Goal: Task Accomplishment & Management: Complete application form

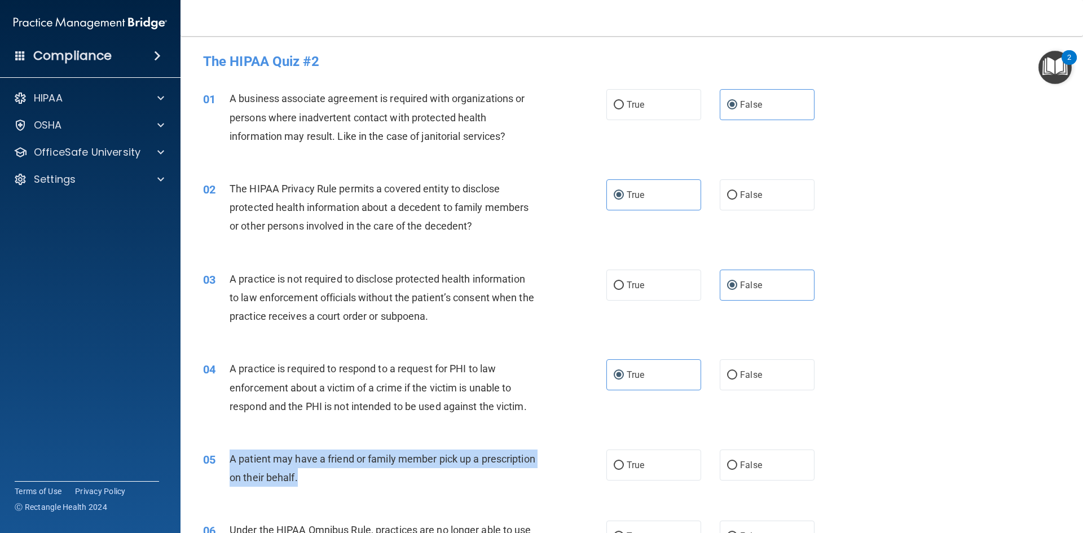
scroll to position [175, 0]
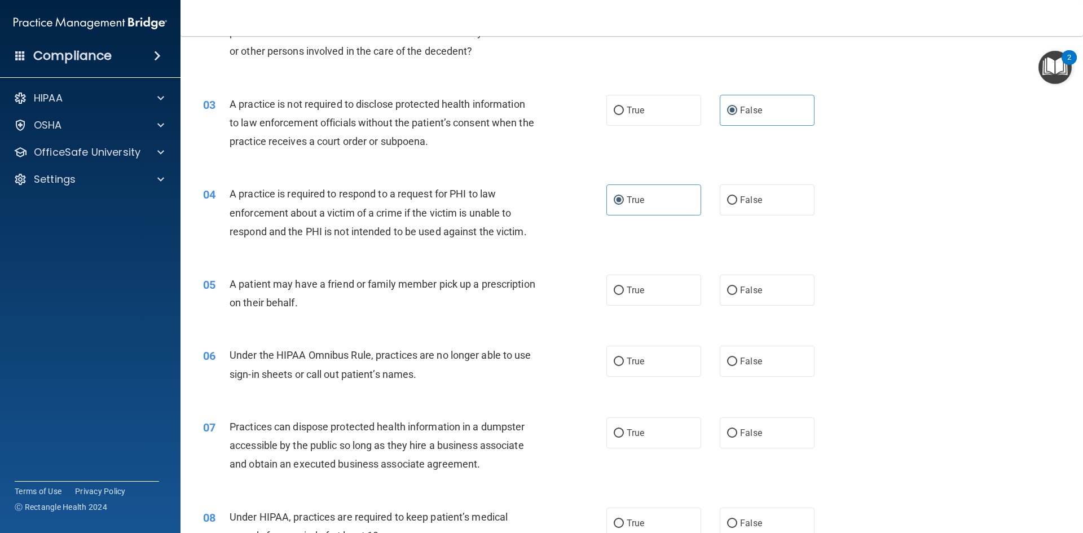
click at [626, 306] on div "05 A patient may have a friend or family member pick up a prescription on their…" at bounding box center [632, 295] width 874 height 71
click at [633, 295] on span "True" at bounding box center [634, 290] width 17 height 11
click at [624, 295] on input "True" at bounding box center [618, 290] width 10 height 8
radio input "true"
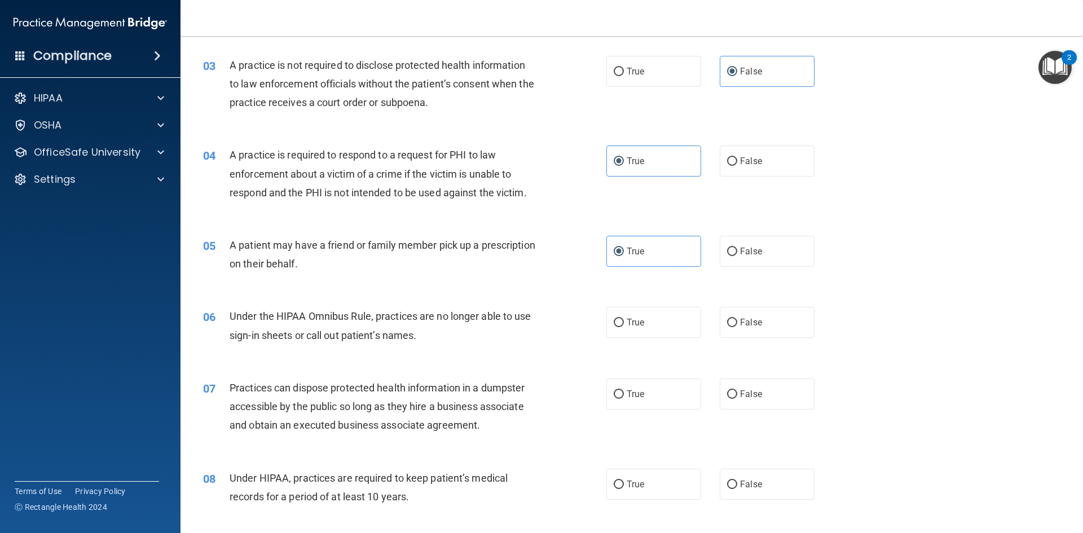
scroll to position [231, 0]
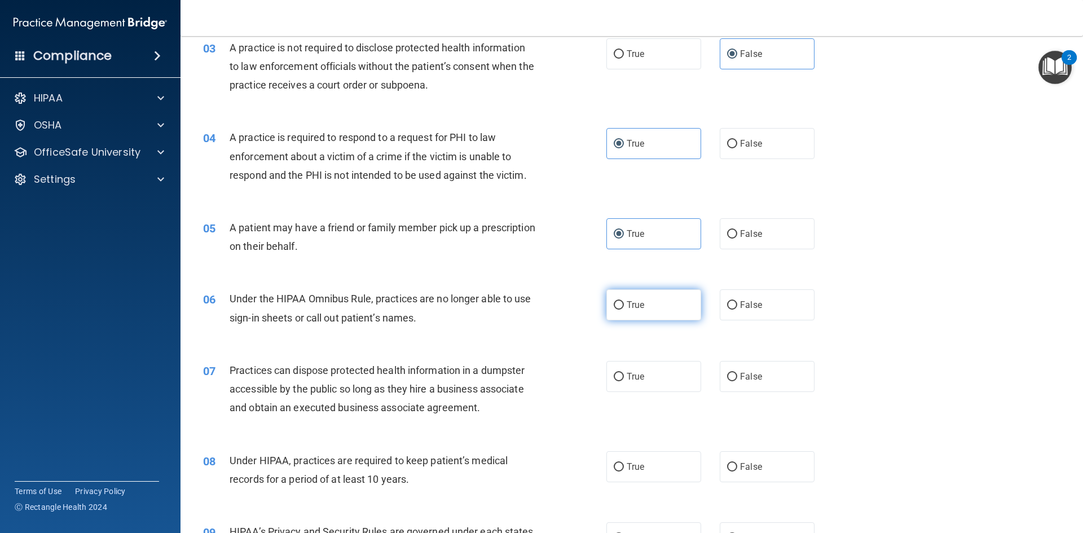
click at [635, 300] on span "True" at bounding box center [634, 304] width 17 height 11
click at [624, 301] on input "True" at bounding box center [618, 305] width 10 height 8
radio input "true"
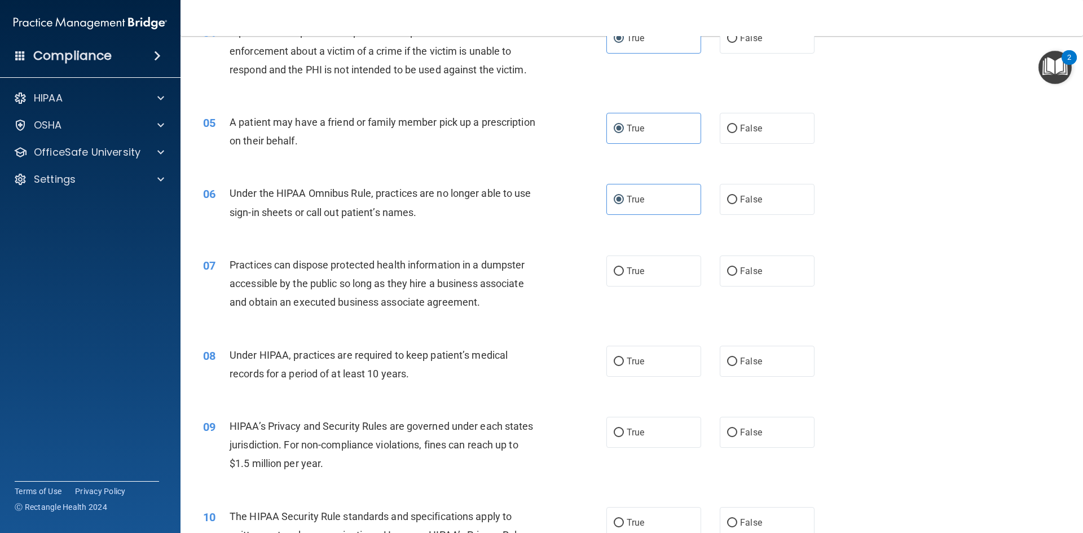
scroll to position [344, 0]
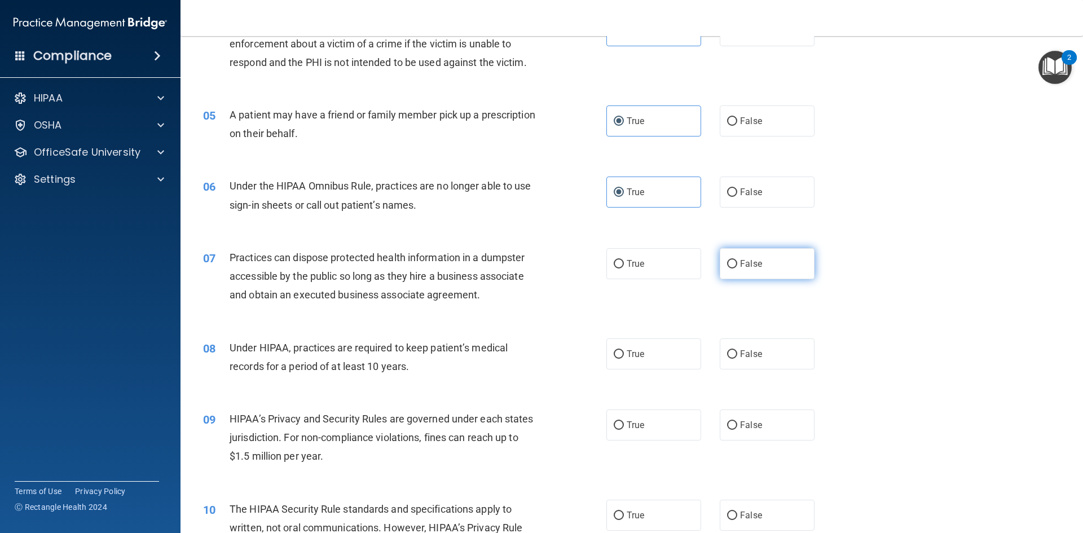
click at [719, 259] on label "False" at bounding box center [766, 263] width 95 height 31
click at [727, 260] on input "False" at bounding box center [732, 264] width 10 height 8
radio input "true"
click at [719, 349] on label "False" at bounding box center [766, 353] width 95 height 31
click at [727, 350] on input "False" at bounding box center [732, 354] width 10 height 8
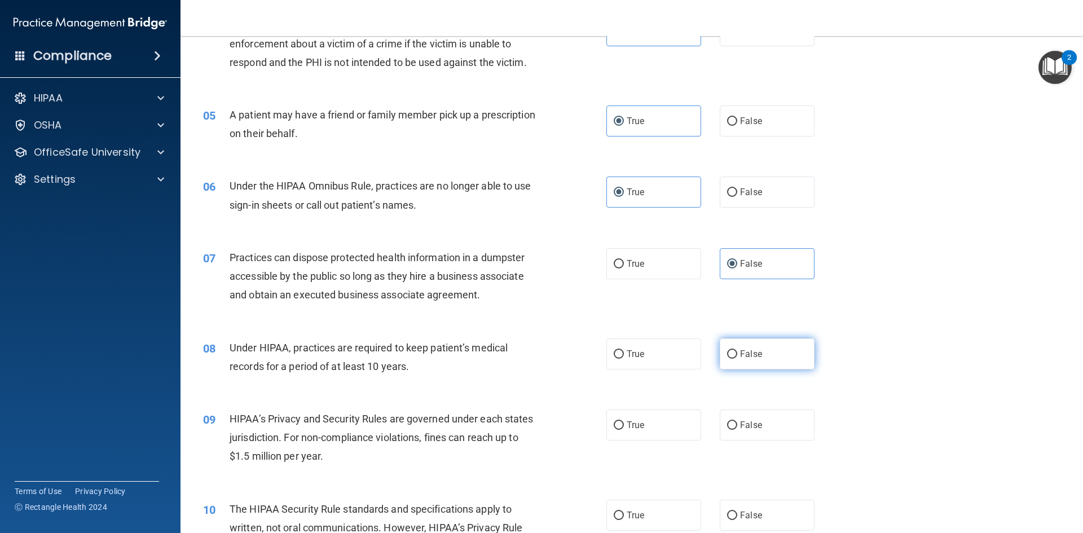
radio input "true"
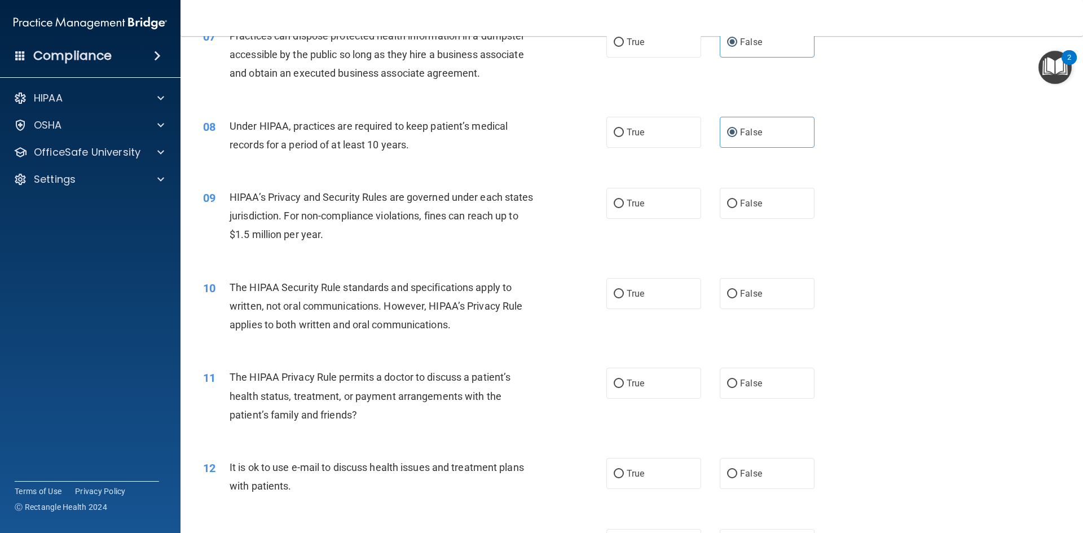
scroll to position [569, 0]
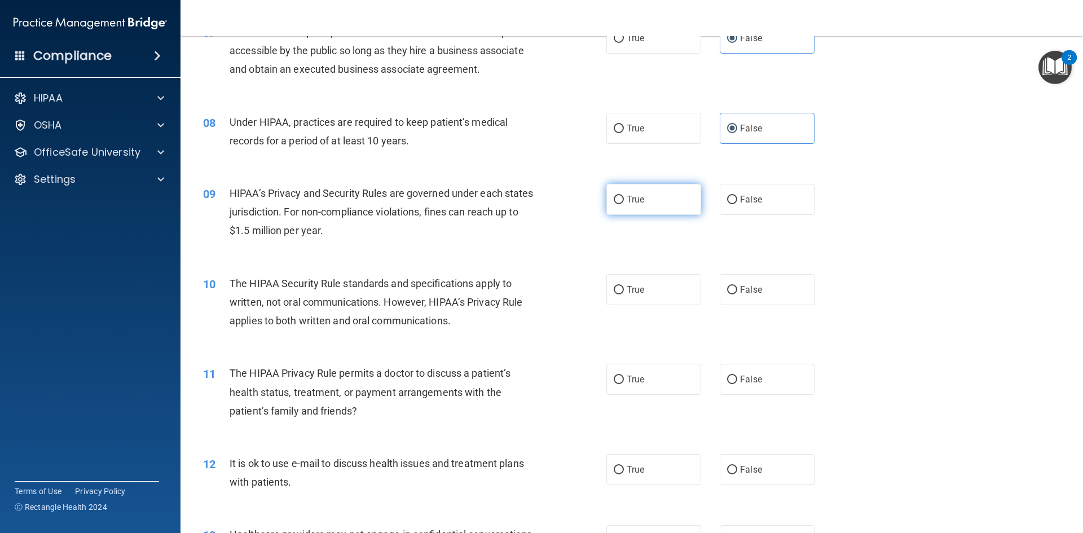
click at [637, 199] on span "True" at bounding box center [634, 199] width 17 height 11
click at [624, 199] on input "True" at bounding box center [618, 200] width 10 height 8
radio input "true"
click at [638, 290] on span "True" at bounding box center [634, 289] width 17 height 11
click at [624, 290] on input "True" at bounding box center [618, 290] width 10 height 8
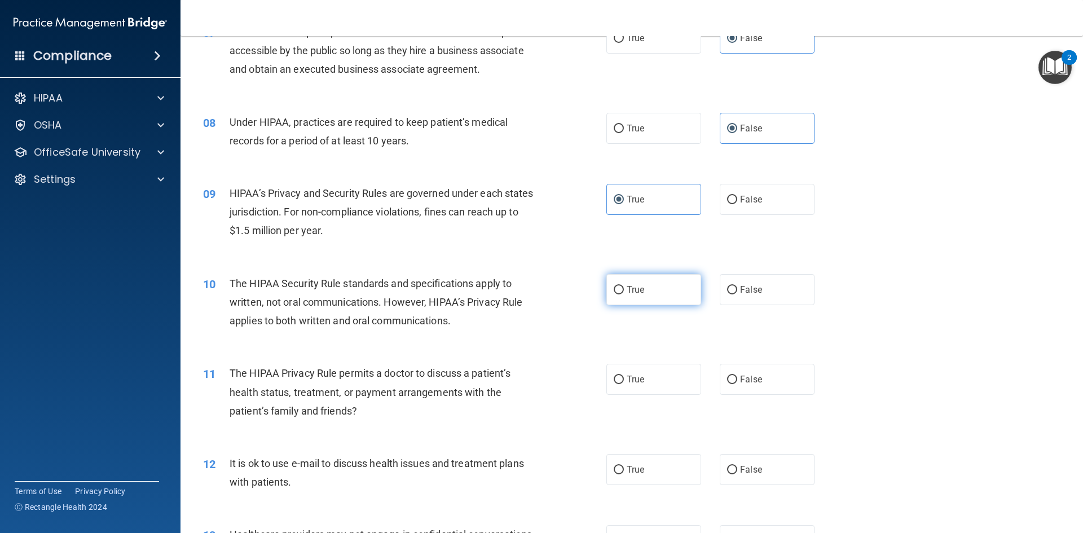
radio input "true"
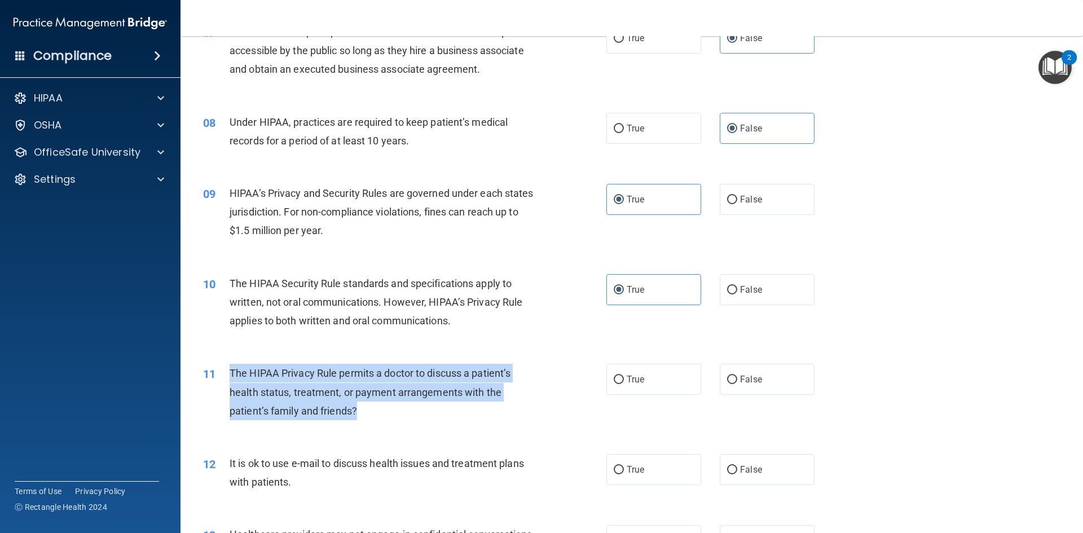
drag, startPoint x: 369, startPoint y: 415, endPoint x: 227, endPoint y: 378, distance: 146.7
click at [227, 378] on div "11 The HIPAA Privacy Rule permits a doctor to discuss a patient’s health status…" at bounding box center [404, 395] width 437 height 62
copy div "The HIPAA Privacy Rule permits a doctor to discuss a patient’s health status, t…"
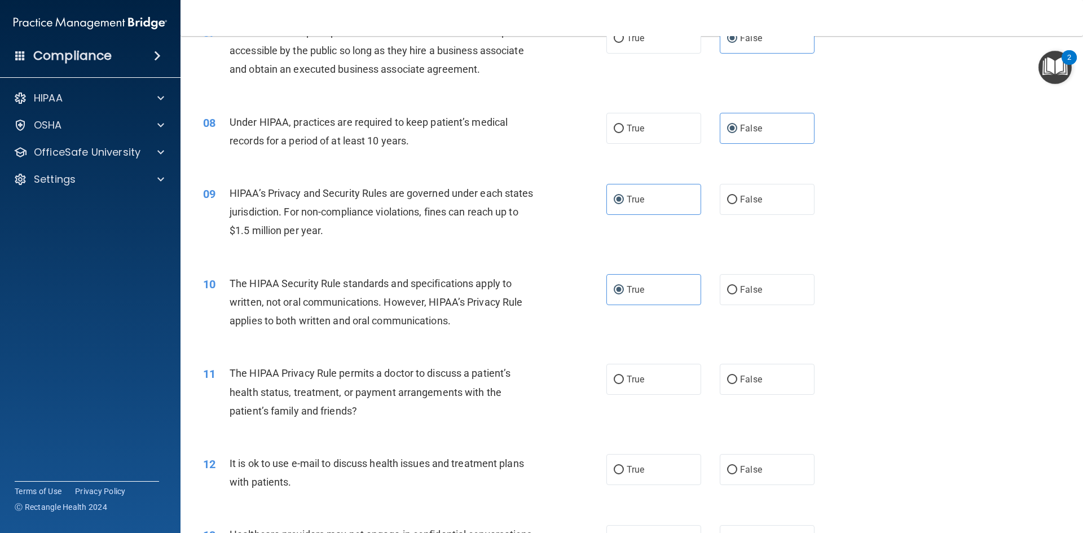
click at [1074, 162] on main "- The HIPAA Quiz #2 This quiz doesn’t expire until [DATE]. Are you sure you wan…" at bounding box center [631, 284] width 902 height 497
click at [634, 394] on label "True" at bounding box center [653, 379] width 95 height 31
click at [624, 384] on input "True" at bounding box center [618, 380] width 10 height 8
radio input "true"
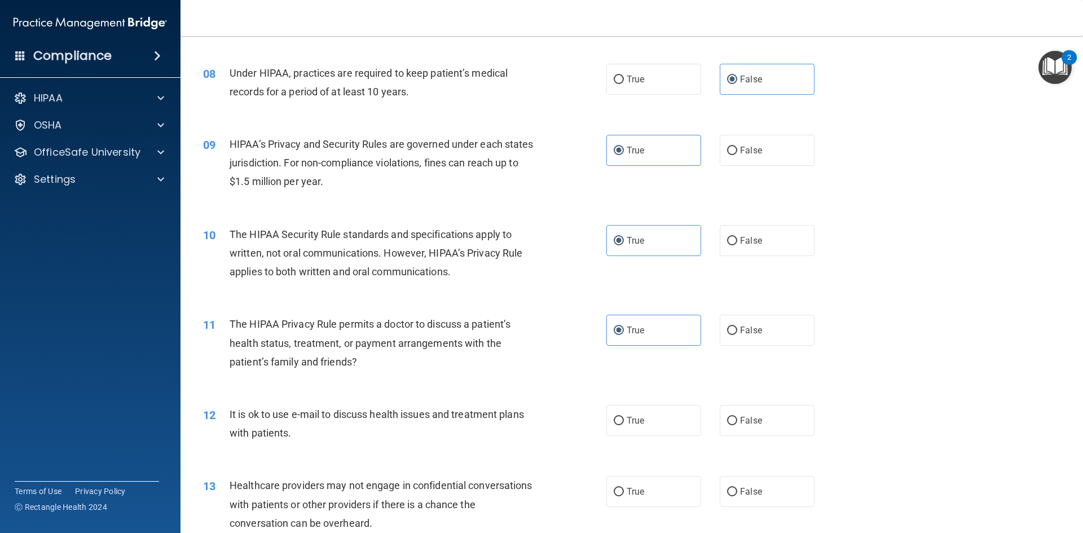
scroll to position [795, 0]
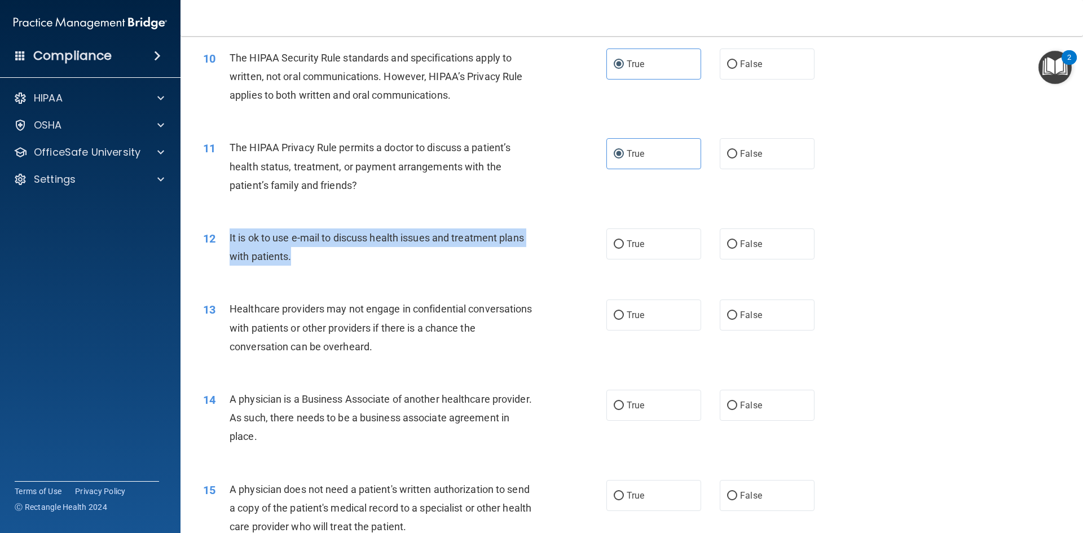
drag, startPoint x: 303, startPoint y: 259, endPoint x: 226, endPoint y: 241, distance: 78.8
click at [226, 241] on div "12 It is ok to use e-mail to discuss health issues and treatment plans with pat…" at bounding box center [404, 249] width 437 height 43
copy div "It is ok to use e-mail to discuss health issues and treatment plans with patien…"
click at [973, 105] on div "10 The HIPAA Security Rule standards and specifications apply to written, not o…" at bounding box center [632, 79] width 874 height 90
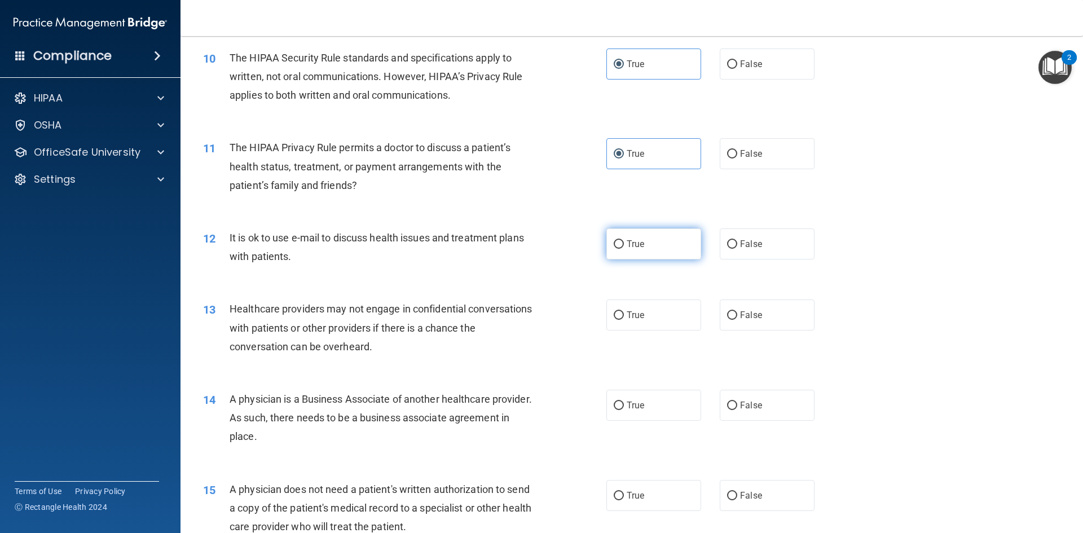
click at [615, 242] on input "True" at bounding box center [618, 244] width 10 height 8
radio input "true"
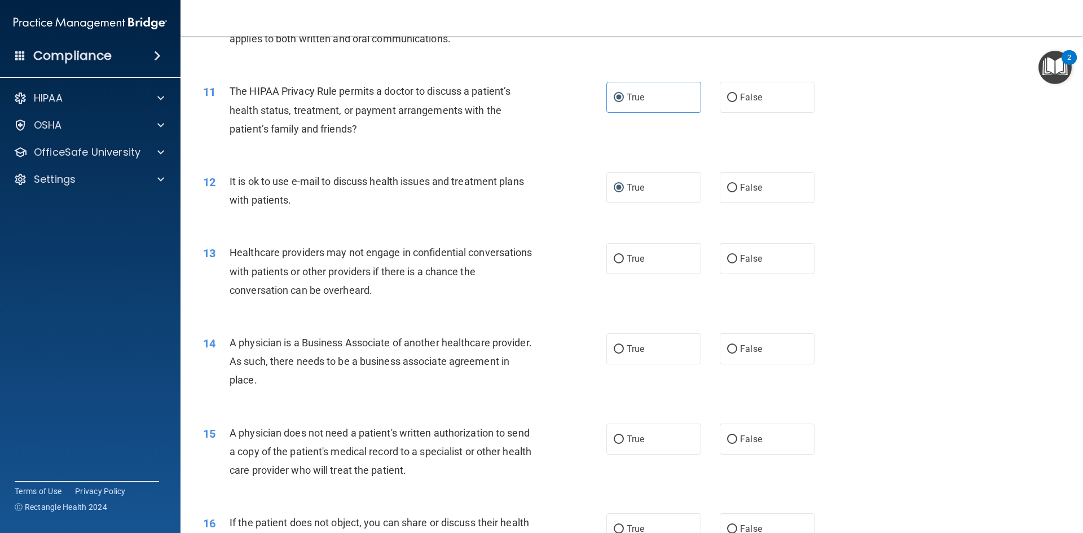
scroll to position [908, 0]
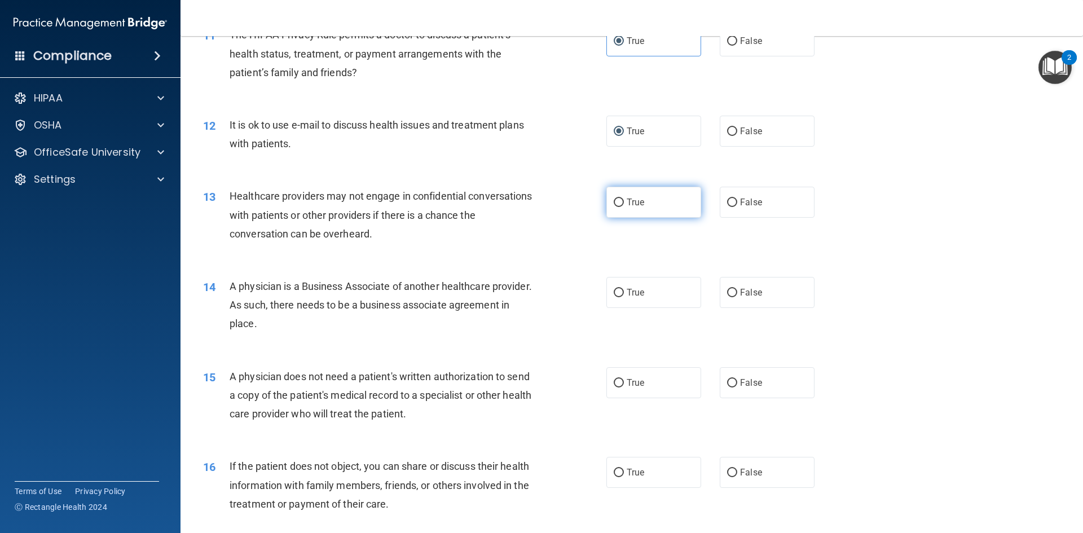
click at [641, 202] on label "True" at bounding box center [653, 202] width 95 height 31
click at [624, 202] on input "True" at bounding box center [618, 202] width 10 height 8
radio input "true"
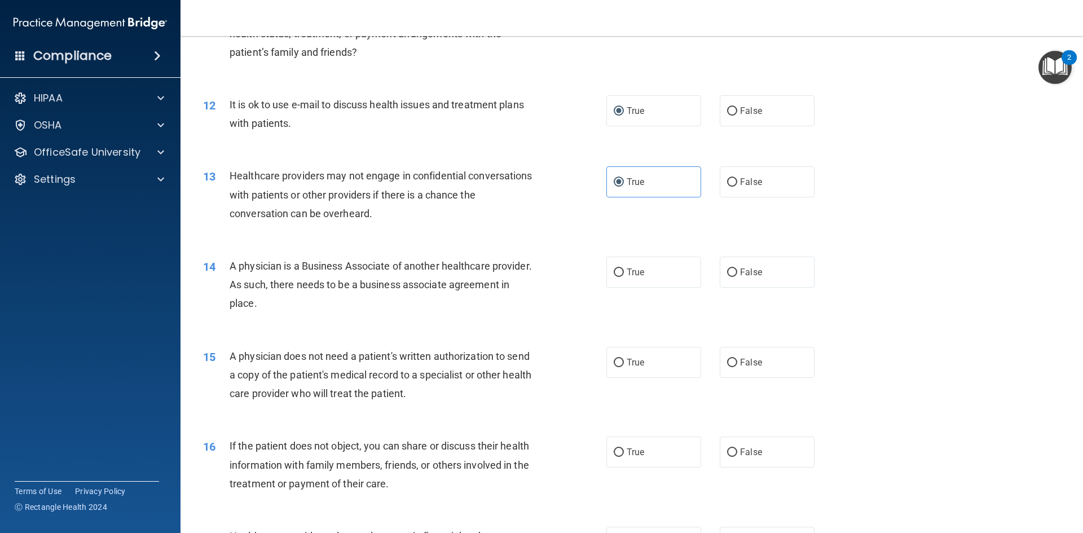
scroll to position [964, 0]
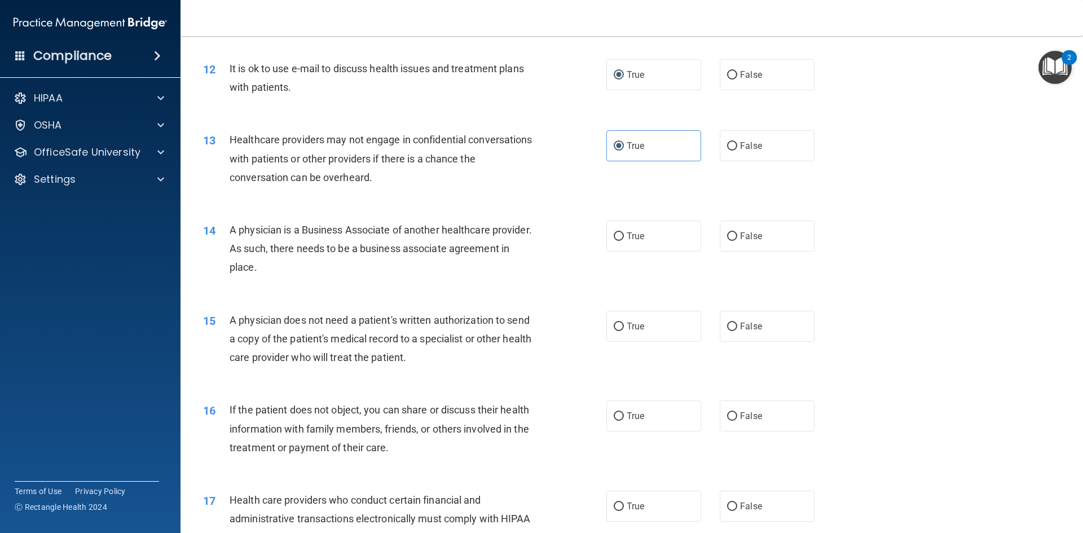
drag, startPoint x: 349, startPoint y: 262, endPoint x: 231, endPoint y: 238, distance: 120.2
click at [231, 238] on div "A physician is a Business Associate of another healthcare provider. As such, th…" at bounding box center [386, 248] width 315 height 56
click at [630, 323] on span "True" at bounding box center [634, 326] width 17 height 11
click at [624, 323] on input "True" at bounding box center [618, 327] width 10 height 8
radio input "true"
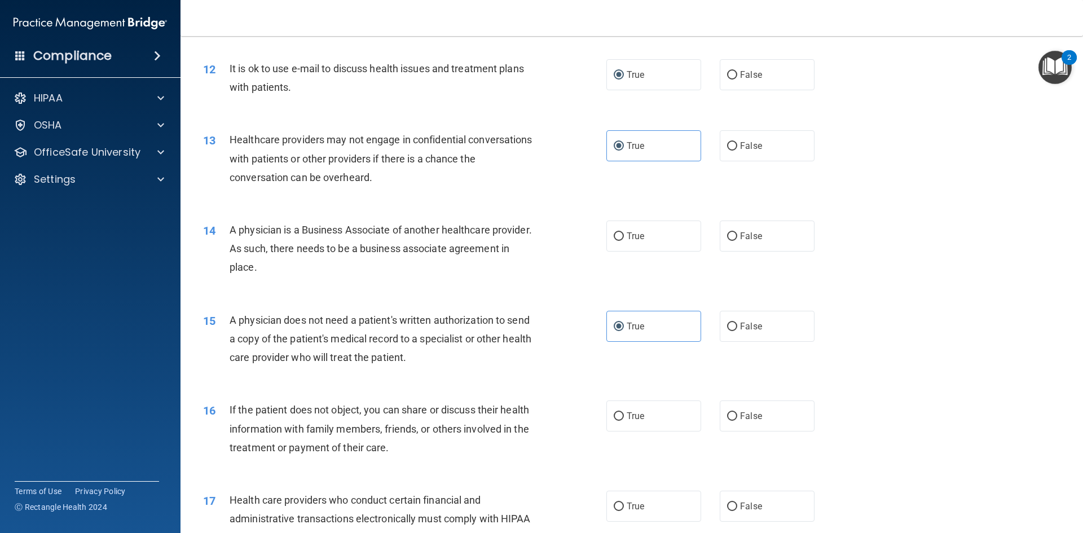
drag, startPoint x: 334, startPoint y: 267, endPoint x: 227, endPoint y: 231, distance: 113.0
click at [227, 231] on div "14 A physician is a Business Associate of another healthcare provider. As such,…" at bounding box center [404, 251] width 437 height 62
copy div "A physician is a Business Associate of another healthcare provider. As such, th…"
click at [983, 147] on div "13 Healthcare providers may not engage in confidential conversations with patie…" at bounding box center [632, 161] width 874 height 90
click at [673, 227] on label "True" at bounding box center [653, 235] width 95 height 31
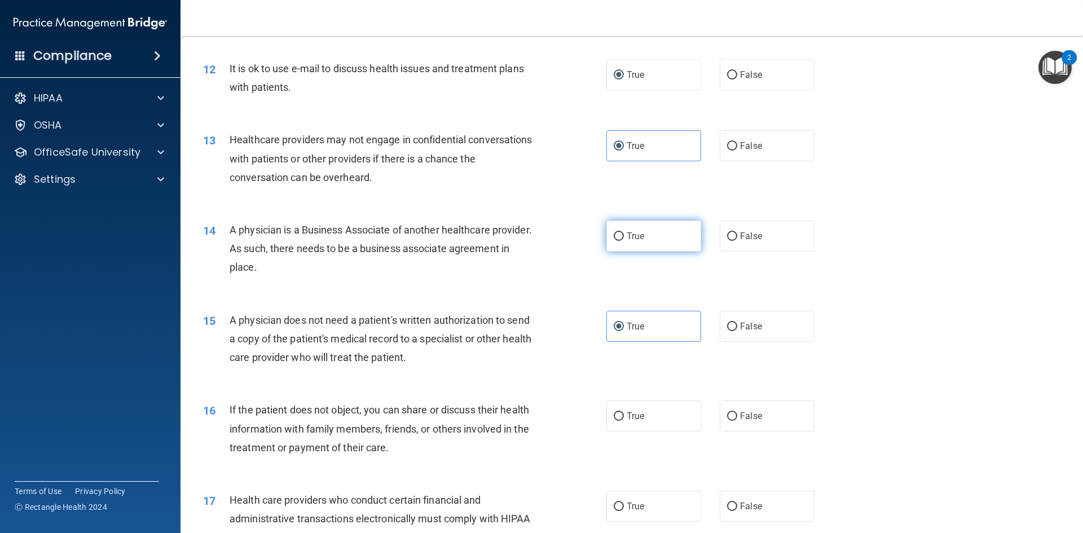
click at [624, 232] on input "True" at bounding box center [618, 236] width 10 height 8
radio input "true"
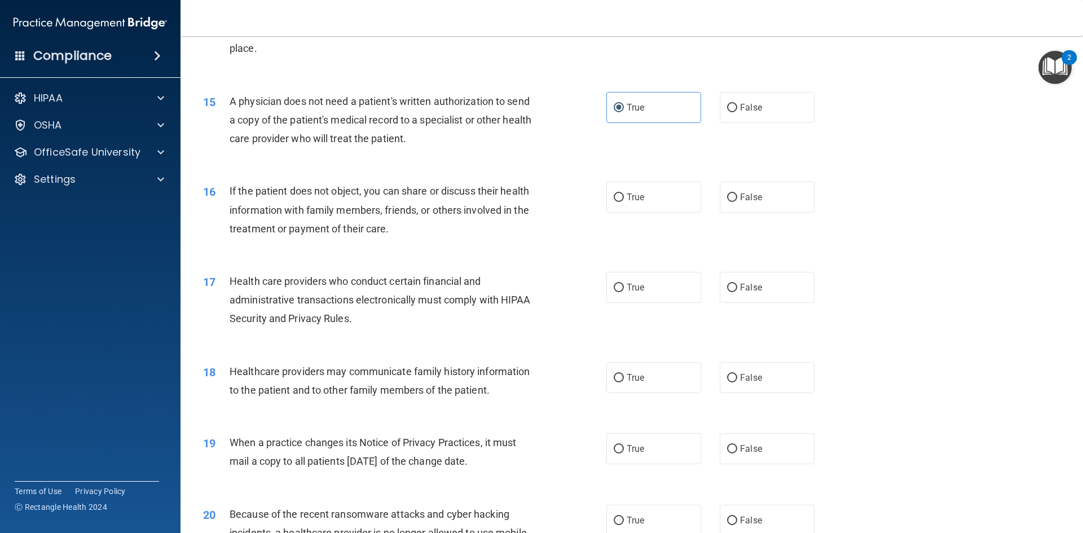
scroll to position [1190, 0]
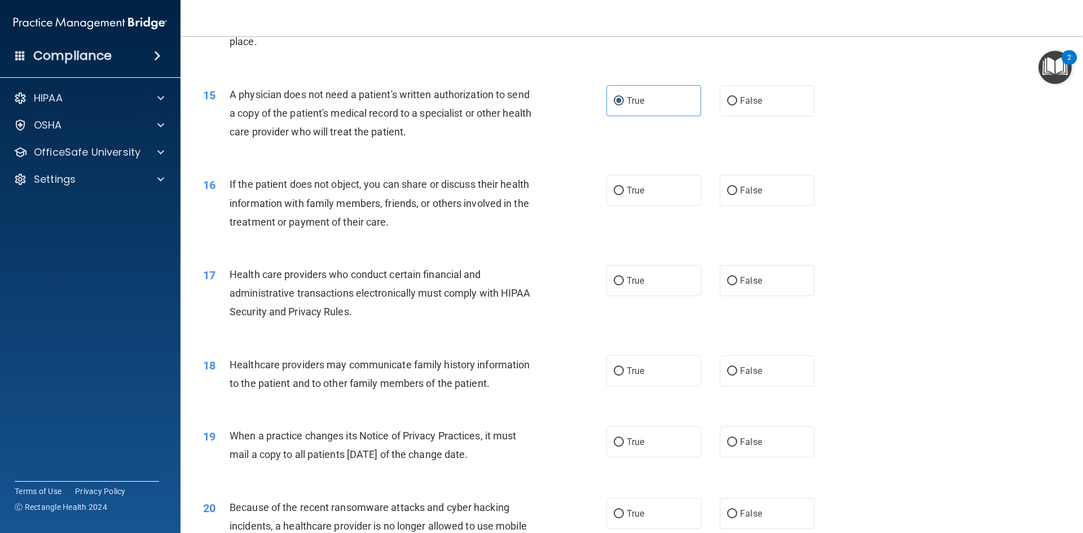
click at [709, 186] on div "True False" at bounding box center [719, 190] width 227 height 31
click at [722, 187] on label "False" at bounding box center [766, 190] width 95 height 31
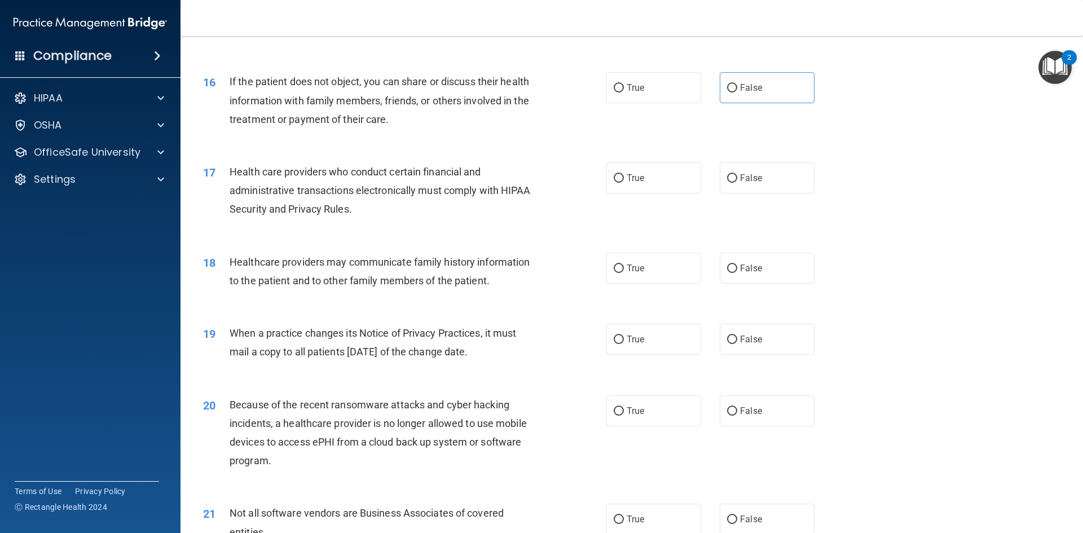
scroll to position [1302, 0]
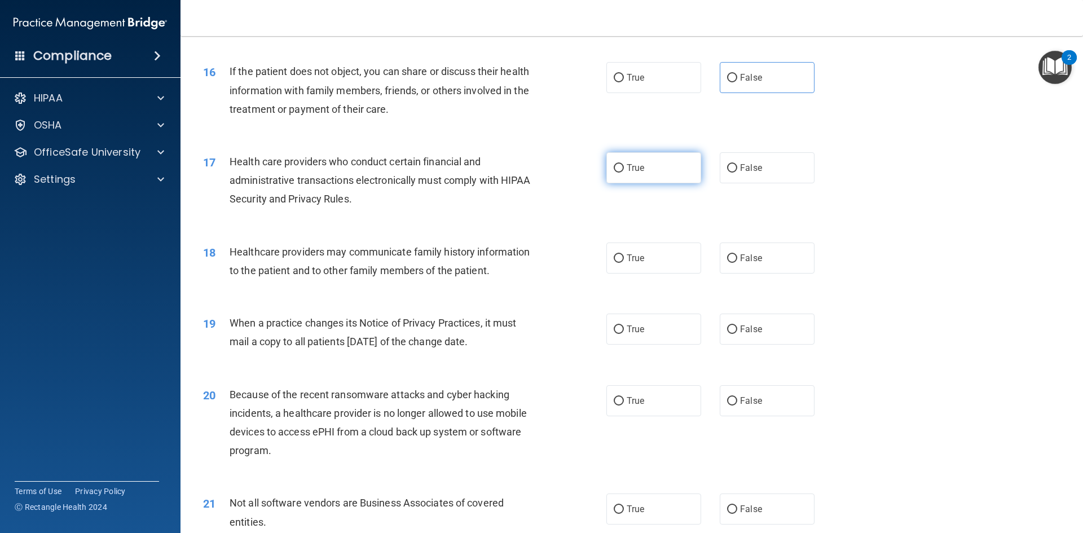
click at [630, 165] on span "True" at bounding box center [634, 167] width 17 height 11
click at [624, 165] on input "True" at bounding box center [618, 168] width 10 height 8
radio input "true"
click at [653, 261] on label "True" at bounding box center [653, 257] width 95 height 31
click at [624, 261] on input "True" at bounding box center [618, 258] width 10 height 8
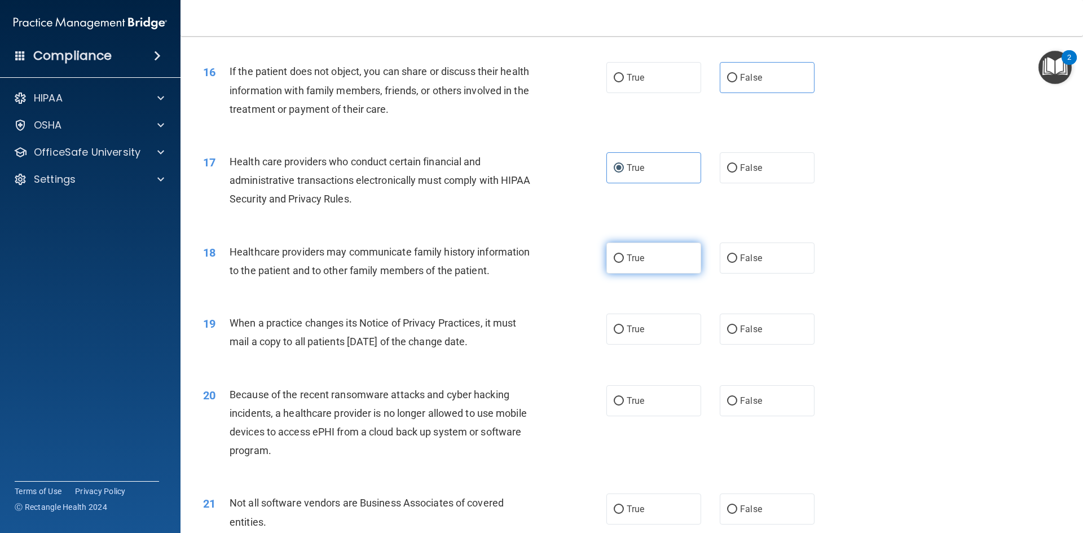
radio input "true"
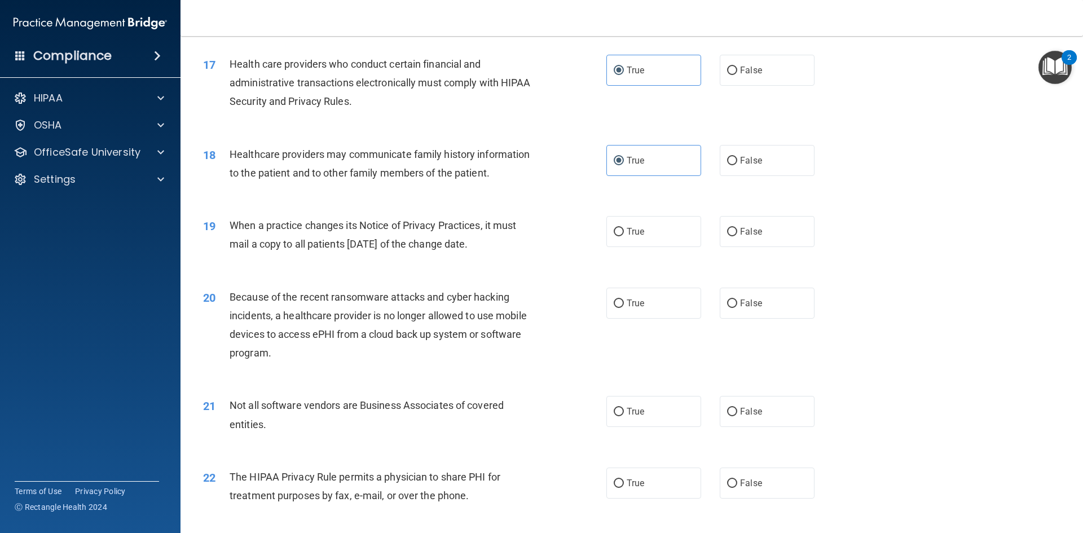
scroll to position [1415, 0]
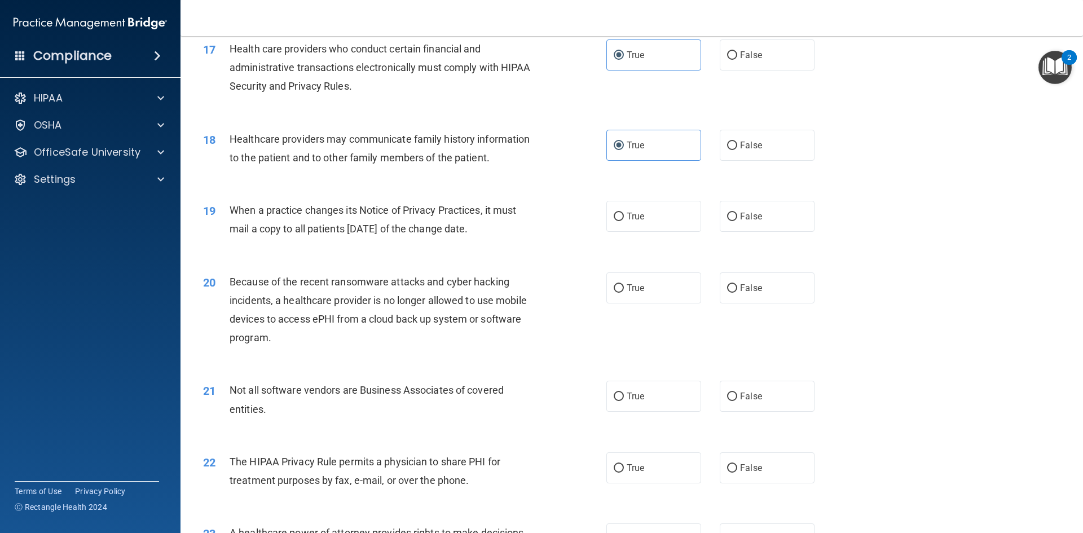
drag, startPoint x: 510, startPoint y: 236, endPoint x: 224, endPoint y: 214, distance: 287.3
click at [224, 214] on div "19 When a practice changes its Notice of Privacy Practices, it must mail a copy…" at bounding box center [404, 222] width 437 height 43
copy div "When a practice changes its Notice of Privacy Practices, it must mail a copy to…"
click at [630, 224] on label "True" at bounding box center [653, 216] width 95 height 31
click at [624, 221] on input "True" at bounding box center [618, 217] width 10 height 8
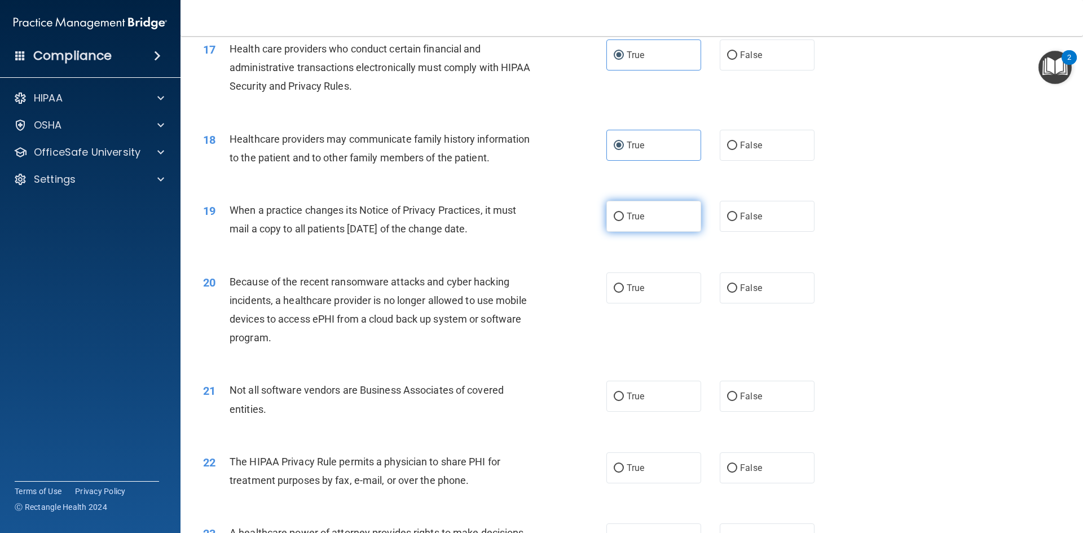
radio input "true"
click at [637, 285] on span "True" at bounding box center [634, 287] width 17 height 11
click at [624, 285] on input "True" at bounding box center [618, 288] width 10 height 8
radio input "true"
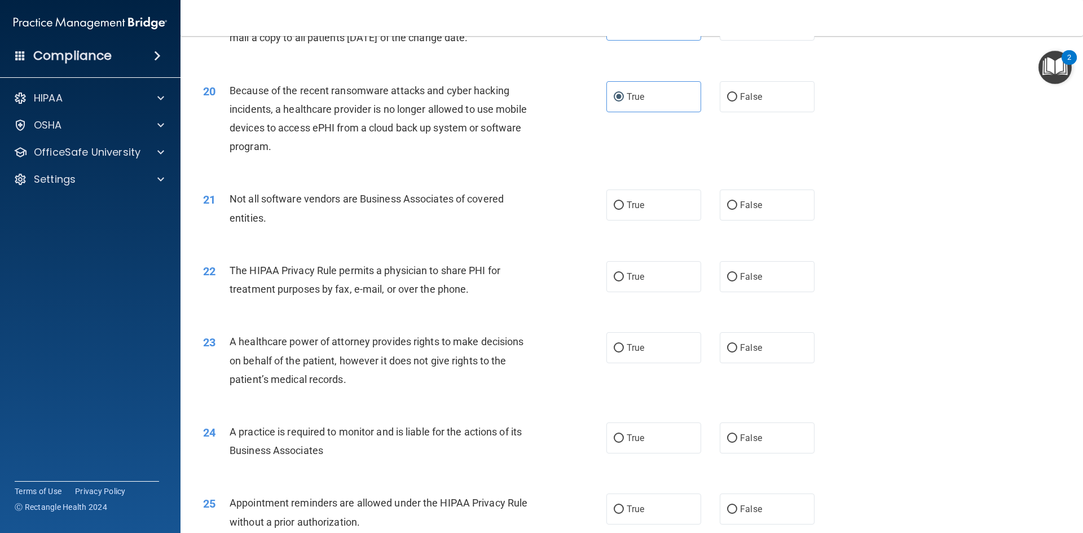
scroll to position [1584, 0]
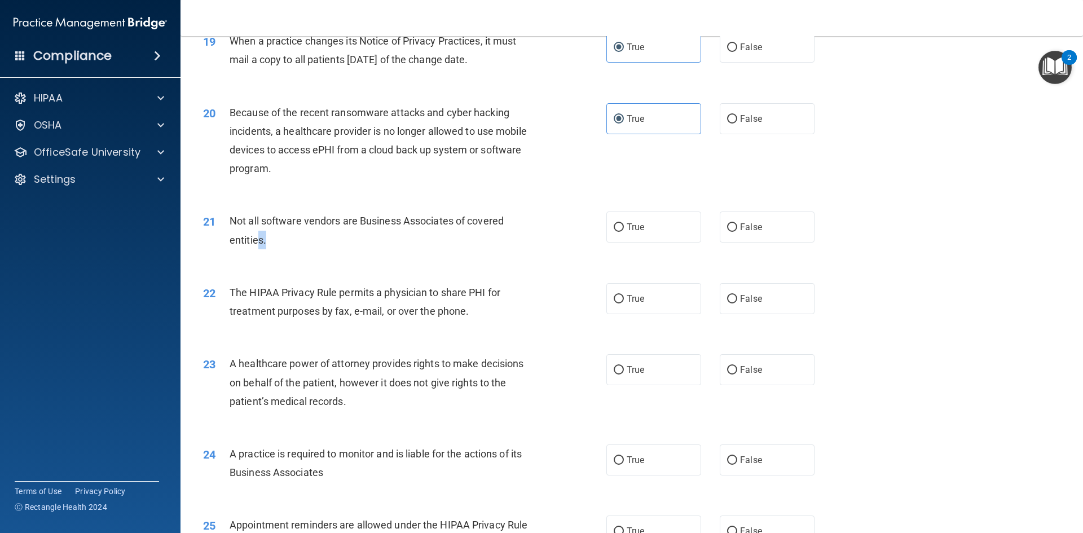
drag, startPoint x: 303, startPoint y: 246, endPoint x: 257, endPoint y: 232, distance: 48.9
click at [257, 232] on div "Not all software vendors are Business Associates of covered entities." at bounding box center [386, 229] width 315 height 37
click at [281, 238] on div "Not all software vendors are Business Associates of covered entities." at bounding box center [386, 229] width 315 height 37
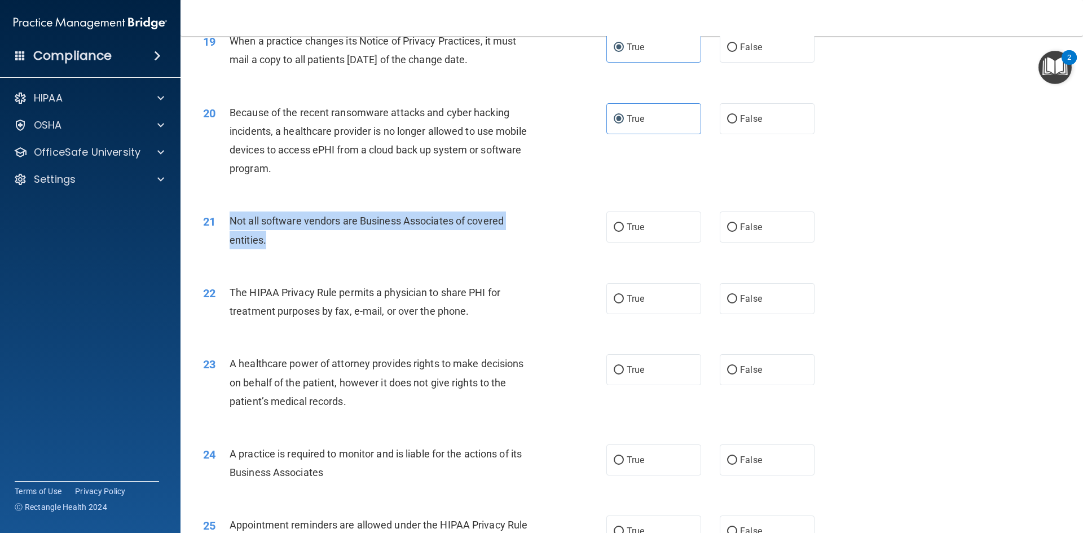
drag, startPoint x: 273, startPoint y: 242, endPoint x: 231, endPoint y: 216, distance: 49.6
click at [231, 216] on div "Not all software vendors are Business Associates of covered entities." at bounding box center [386, 229] width 315 height 37
copy span "Not all software vendors are Business Associates of covered entities."
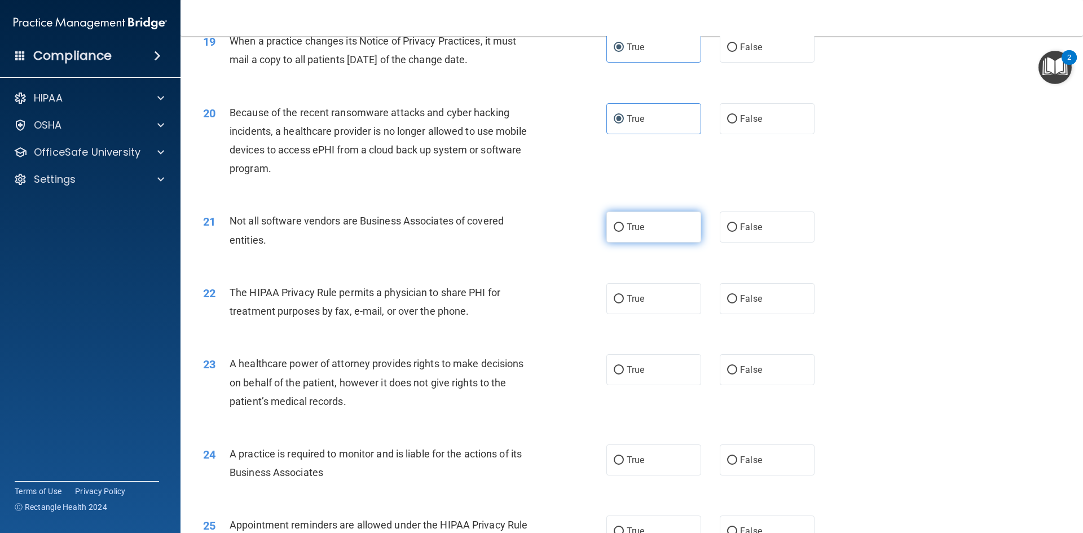
click at [655, 233] on label "True" at bounding box center [653, 226] width 95 height 31
click at [624, 232] on input "True" at bounding box center [618, 227] width 10 height 8
radio input "true"
click at [677, 309] on label "True" at bounding box center [653, 298] width 95 height 31
click at [624, 303] on input "True" at bounding box center [618, 299] width 10 height 8
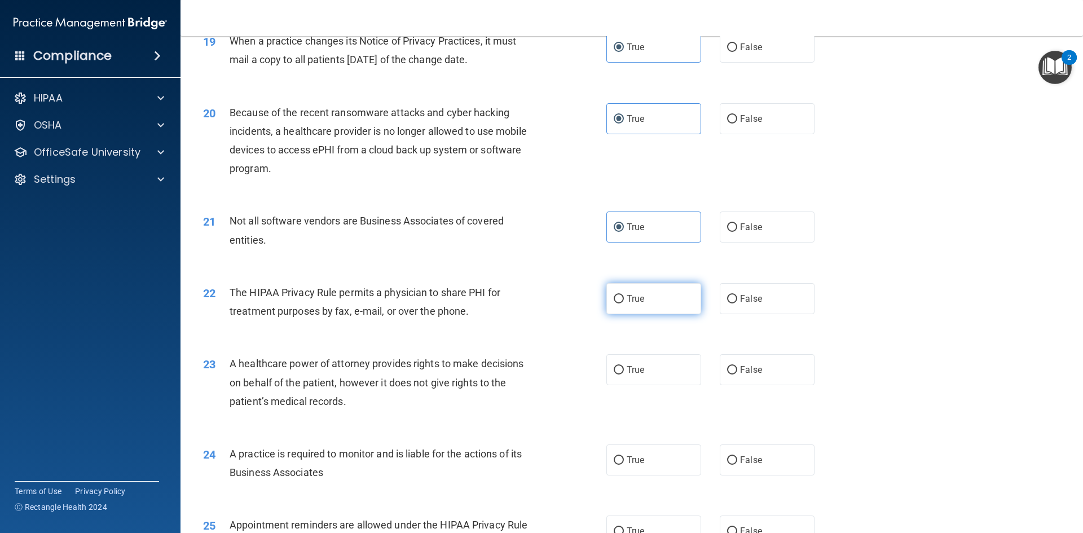
radio input "true"
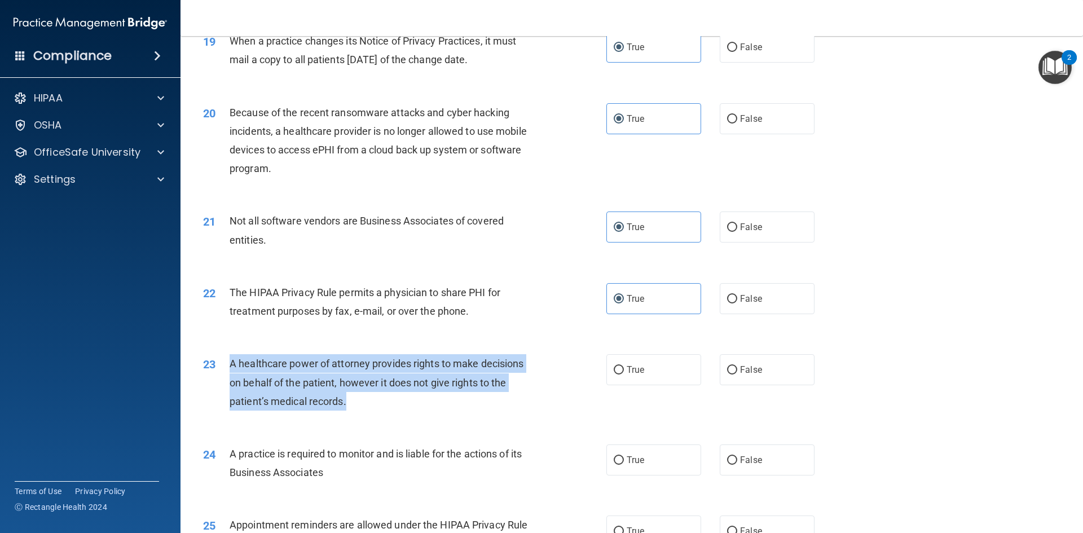
drag, startPoint x: 362, startPoint y: 397, endPoint x: 213, endPoint y: 365, distance: 152.4
click at [213, 365] on div "23 A healthcare power of attorney provides rights to make decisions on behalf o…" at bounding box center [404, 385] width 437 height 62
copy div "A healthcare power of attorney provides rights to make decisions on behalf of t…"
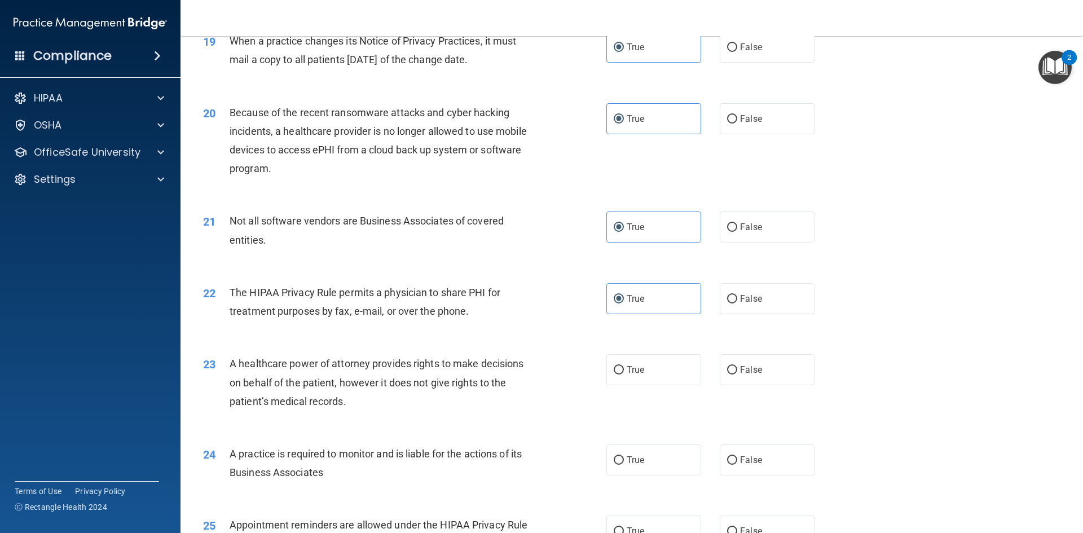
click at [1053, 194] on div "20 Because of the recent ransomware attacks and cyber hacking incidents, a heal…" at bounding box center [632, 143] width 874 height 109
click at [770, 371] on label "False" at bounding box center [766, 369] width 95 height 31
click at [737, 371] on input "False" at bounding box center [732, 370] width 10 height 8
radio input "true"
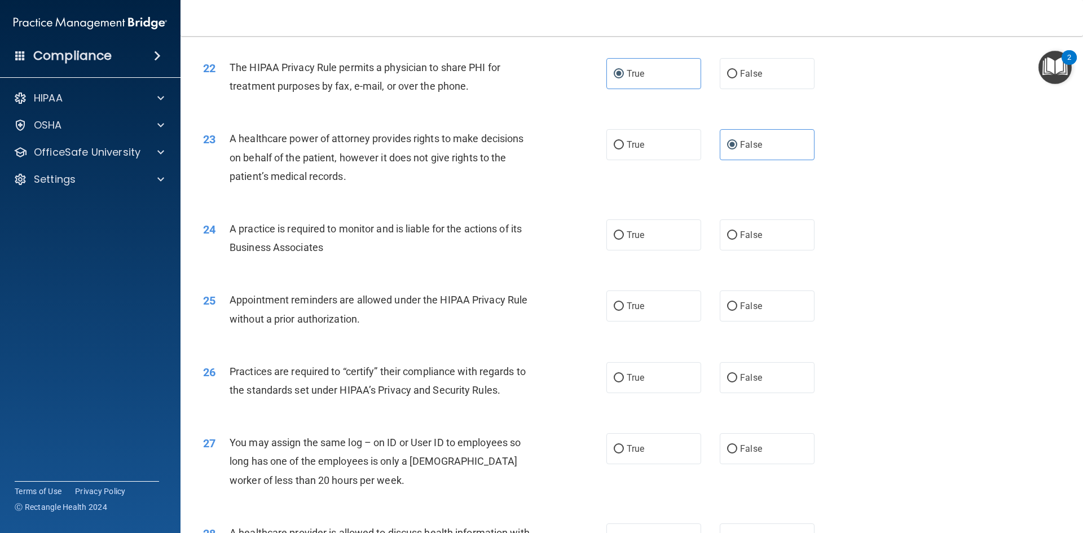
scroll to position [1810, 0]
click at [635, 228] on label "True" at bounding box center [653, 234] width 95 height 31
click at [624, 231] on input "True" at bounding box center [618, 235] width 10 height 8
radio input "true"
click at [647, 295] on label "True" at bounding box center [653, 305] width 95 height 31
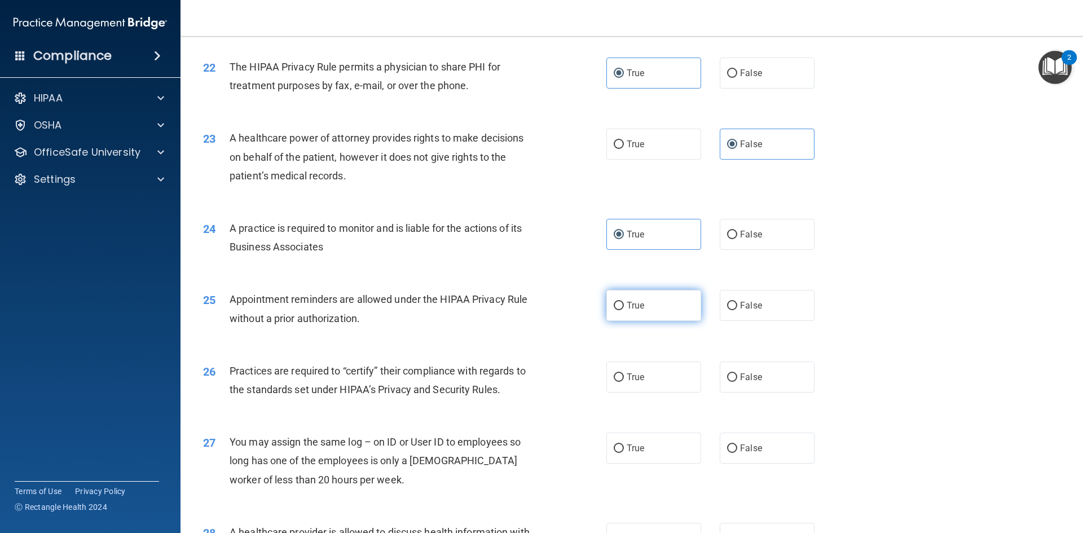
click at [624, 302] on input "True" at bounding box center [618, 306] width 10 height 8
radio input "true"
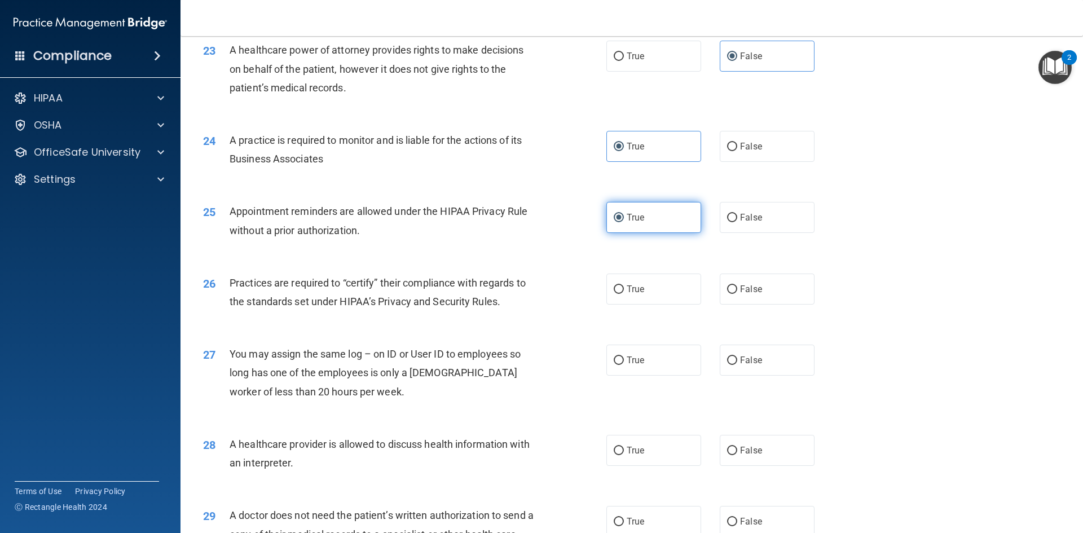
scroll to position [1923, 0]
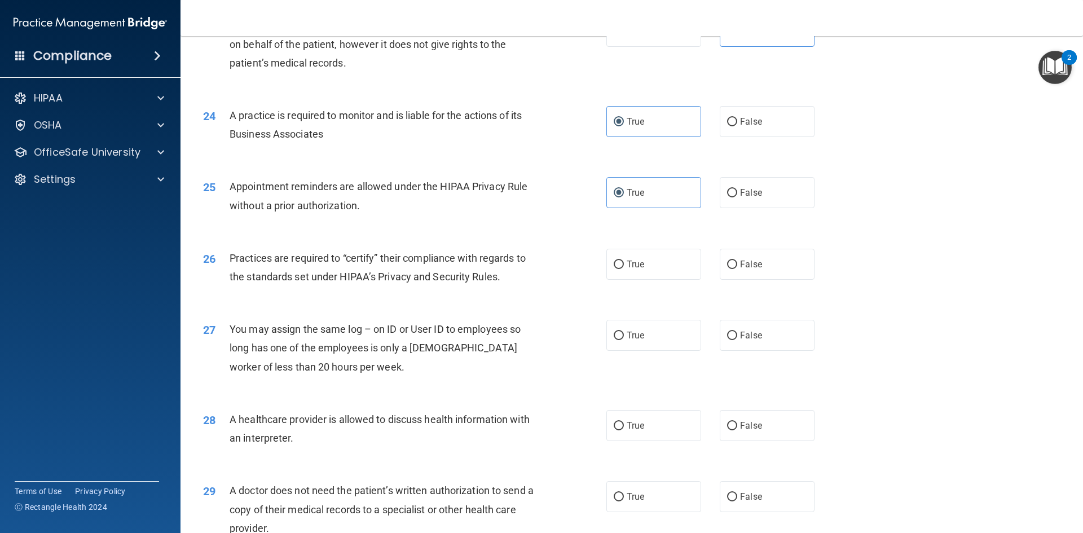
click at [1048, 272] on div "26 Practices are required to “certify” their compliance with regards to the sta…" at bounding box center [632, 270] width 874 height 71
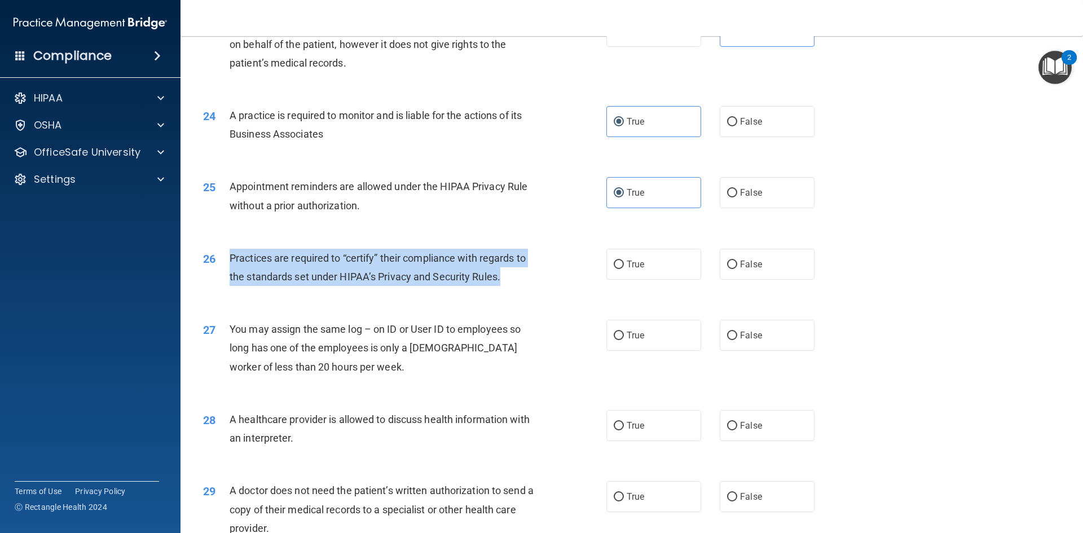
drag, startPoint x: 510, startPoint y: 279, endPoint x: 231, endPoint y: 259, distance: 279.8
click at [231, 259] on div "Practices are required to “certify” their compliance with regards to the standa…" at bounding box center [386, 267] width 315 height 37
copy span "Practices are required to “certify” their compliance with regards to the standa…"
click at [731, 267] on input "False" at bounding box center [732, 264] width 10 height 8
radio input "true"
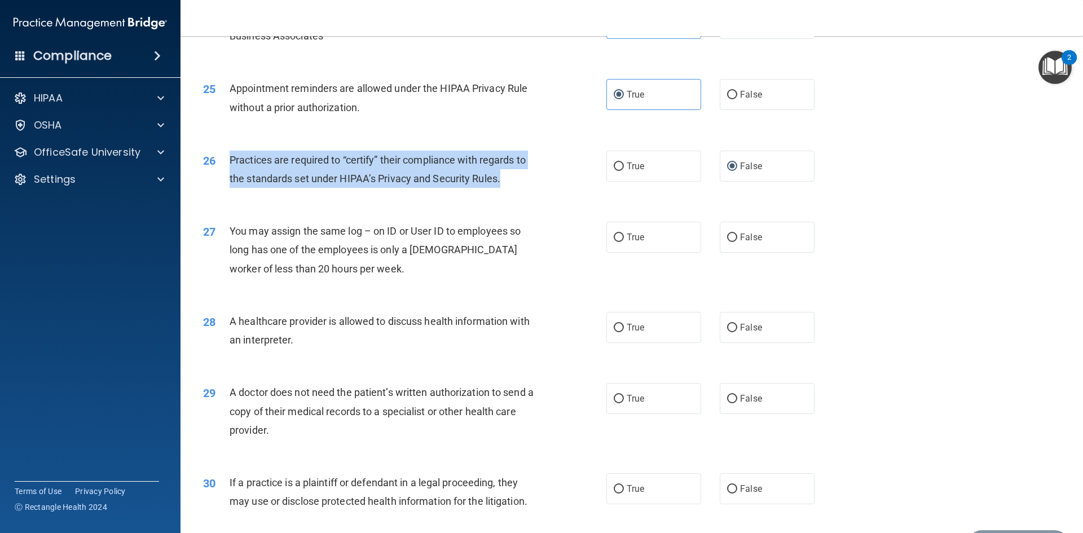
scroll to position [2035, 0]
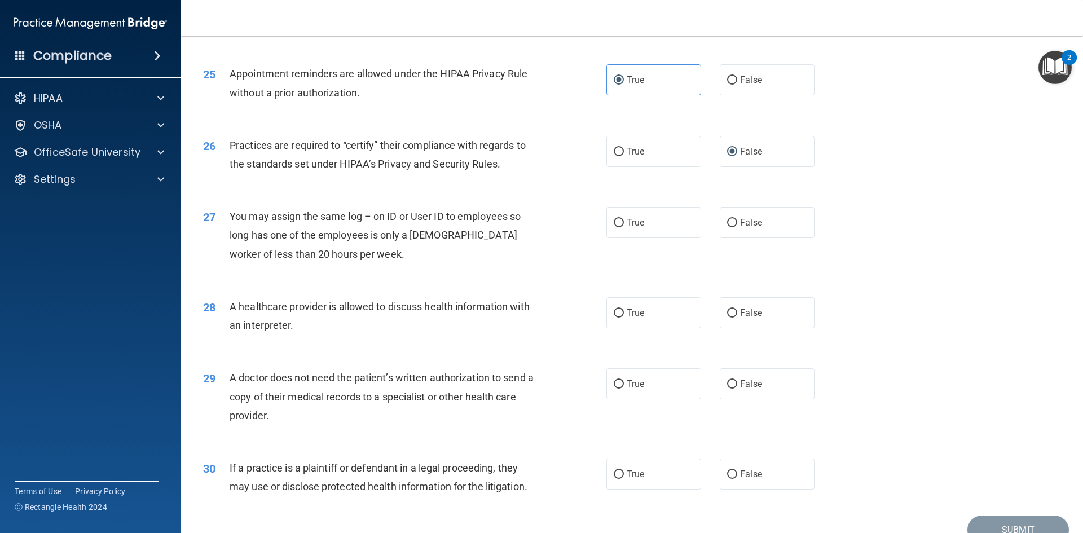
click at [396, 271] on div "27 You may assign the same log – on ID or User ID to employees so long has one …" at bounding box center [632, 238] width 874 height 90
click at [731, 227] on input "False" at bounding box center [732, 223] width 10 height 8
radio input "true"
click at [669, 307] on label "True" at bounding box center [653, 312] width 95 height 31
click at [624, 309] on input "True" at bounding box center [618, 313] width 10 height 8
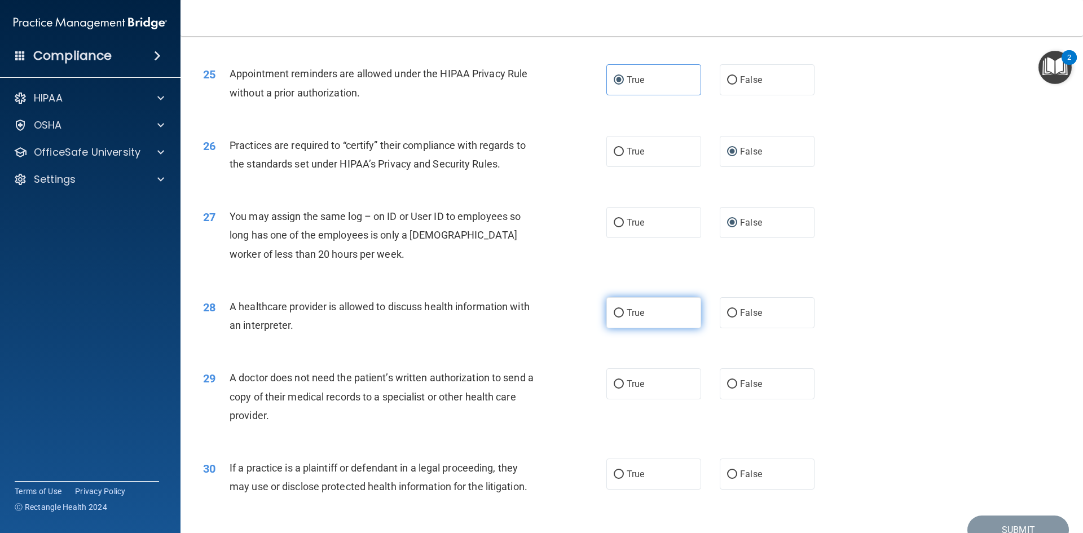
radio input "true"
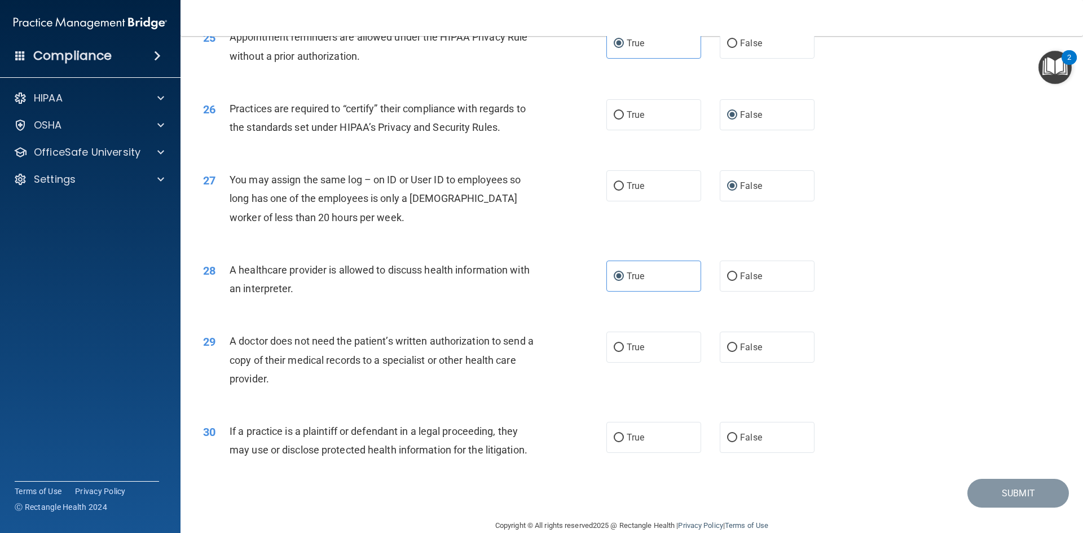
scroll to position [2092, 0]
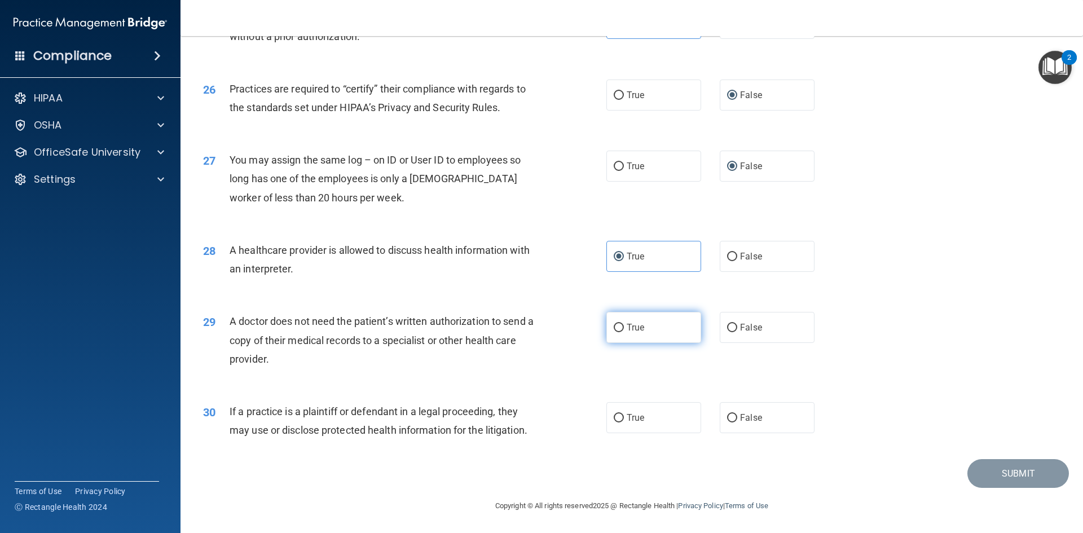
click at [667, 332] on label "True" at bounding box center [653, 327] width 95 height 31
click at [624, 332] on input "True" at bounding box center [618, 328] width 10 height 8
radio input "true"
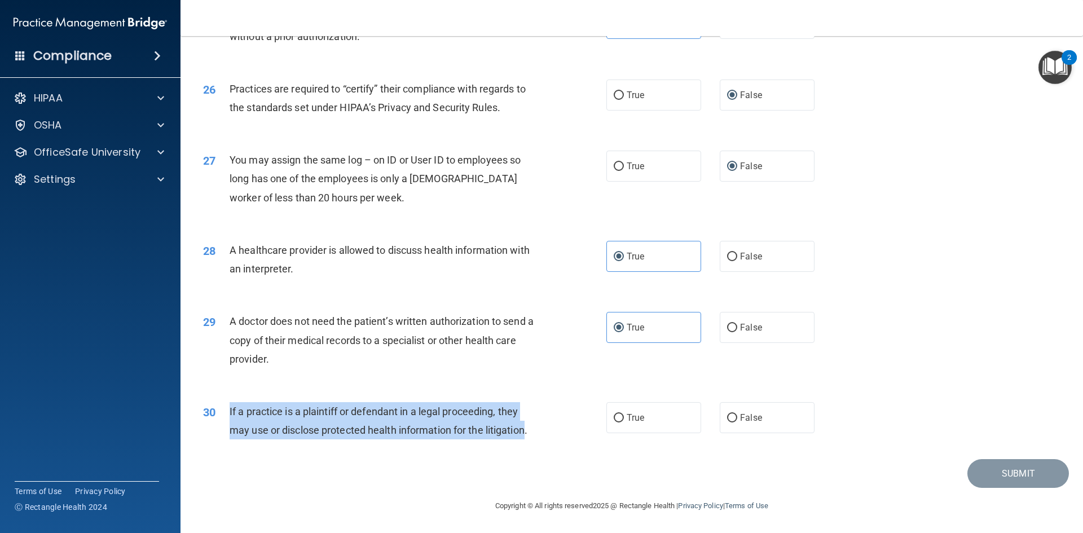
drag, startPoint x: 528, startPoint y: 431, endPoint x: 228, endPoint y: 414, distance: 301.0
click at [228, 414] on div "30 If a practice is a plaintiff or defendant in a legal proceeding, they may us…" at bounding box center [404, 423] width 437 height 43
copy div "If a practice is a plaintiff or defendant in a legal proceeding, they may use o…"
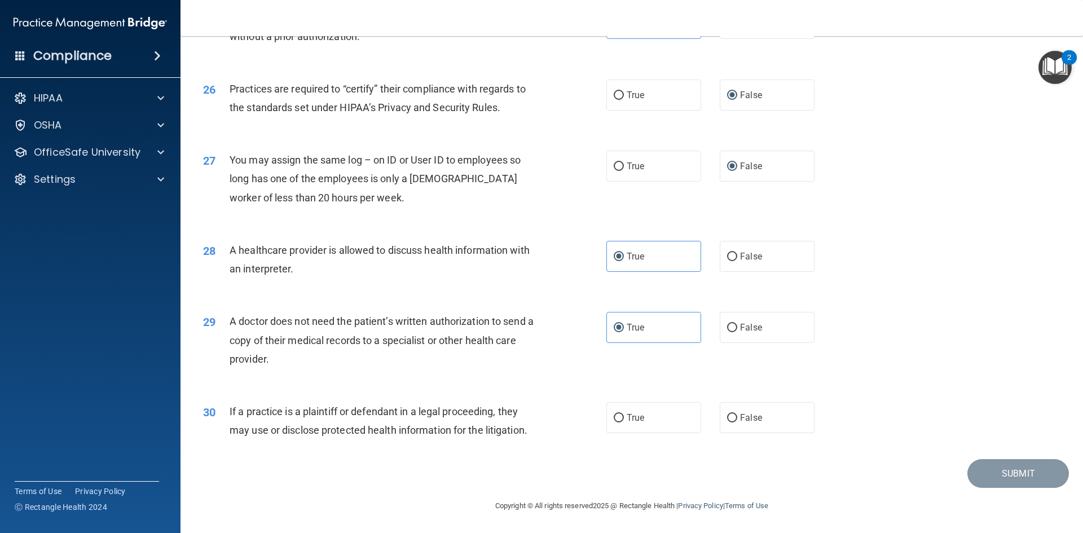
click at [983, 156] on div "27 You may assign the same log – on ID or User ID to employees so long has one …" at bounding box center [632, 181] width 874 height 90
click at [650, 408] on label "True" at bounding box center [653, 417] width 95 height 31
click at [624, 414] on input "True" at bounding box center [618, 418] width 10 height 8
radio input "true"
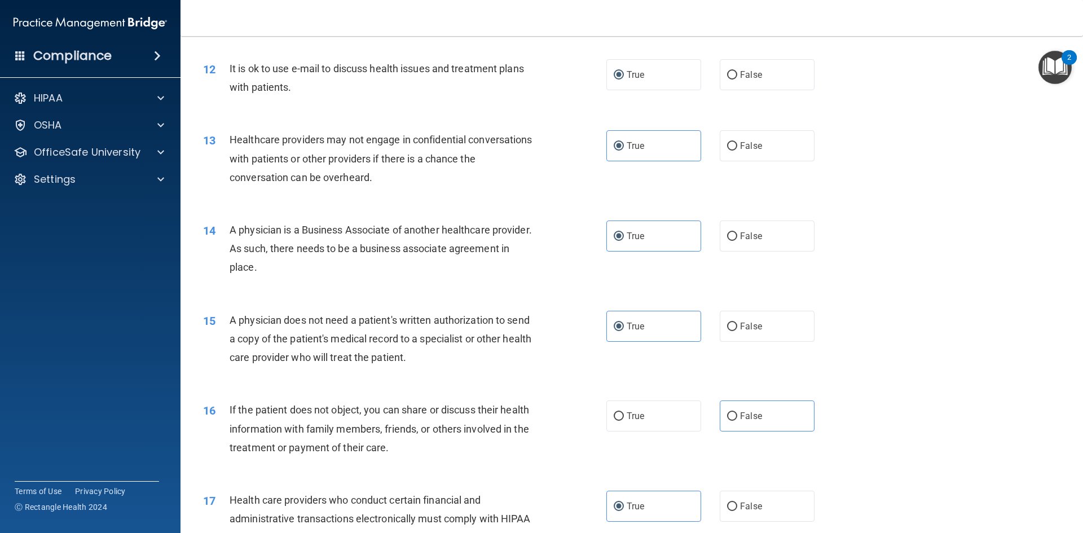
scroll to position [1021, 0]
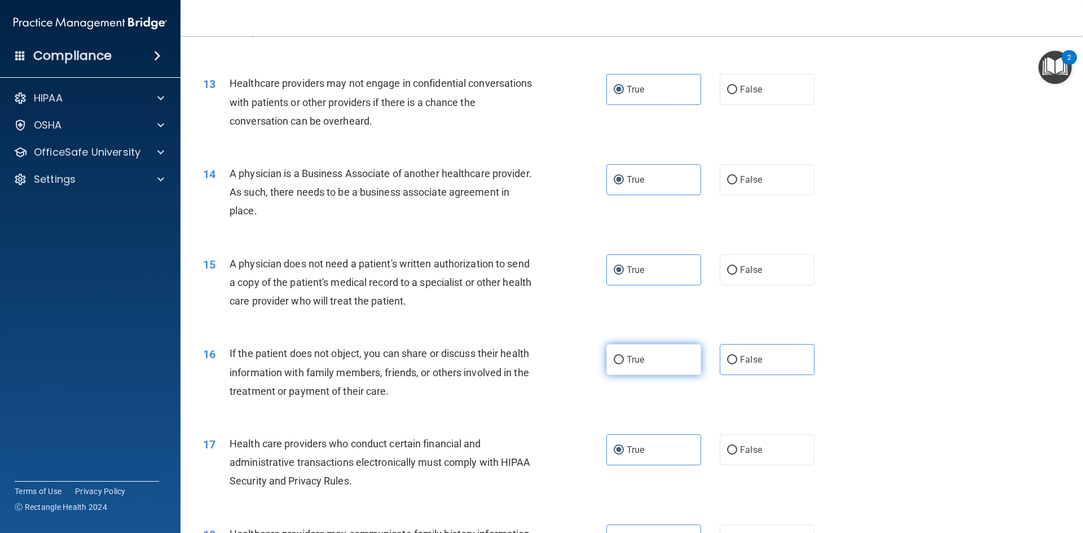
click at [660, 355] on label "True" at bounding box center [653, 359] width 95 height 31
click at [624, 356] on input "True" at bounding box center [618, 360] width 10 height 8
radio input "true"
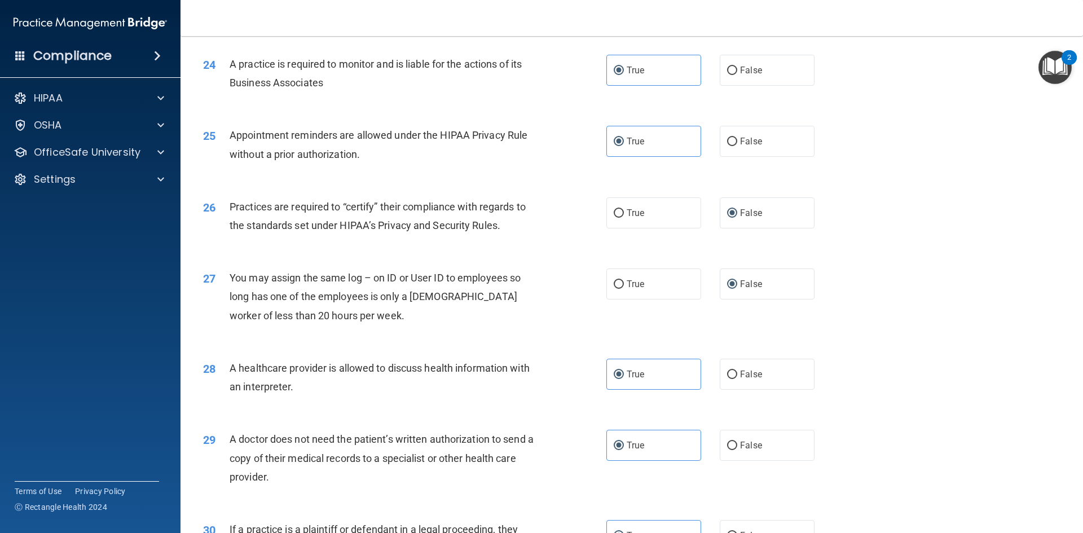
scroll to position [2092, 0]
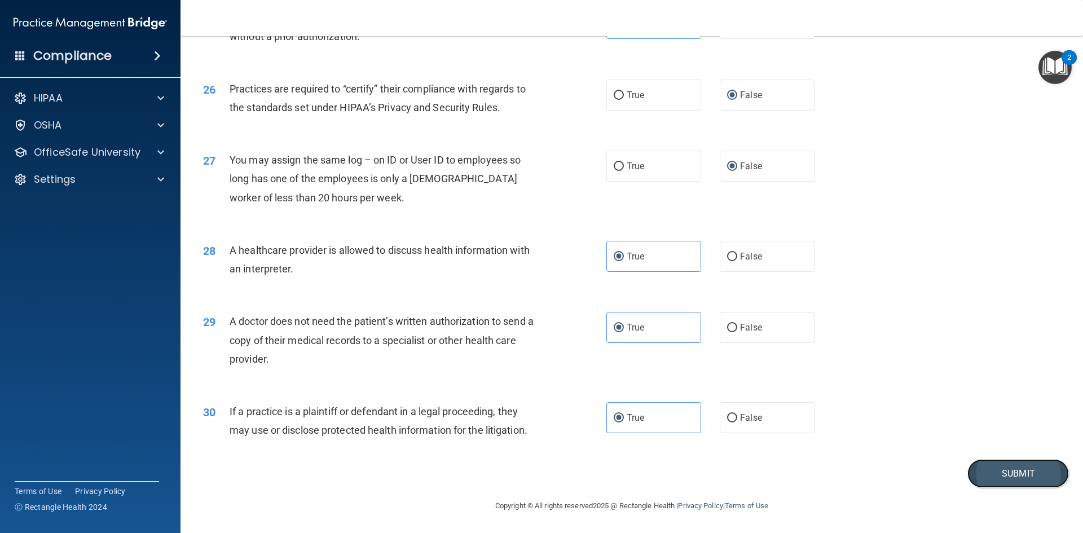
click at [977, 470] on button "Submit" at bounding box center [1017, 473] width 101 height 29
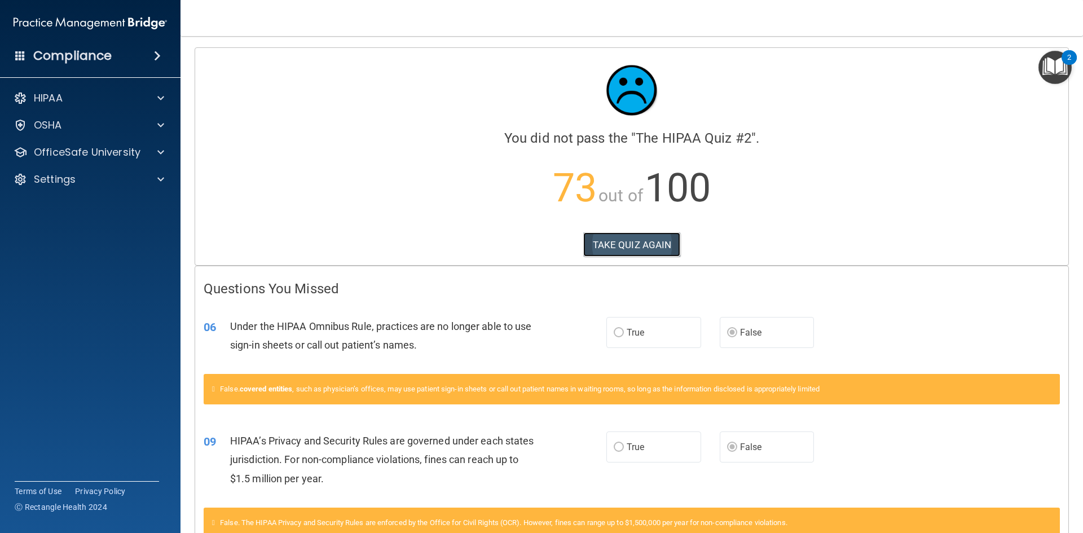
click at [641, 255] on button "TAKE QUIZ AGAIN" at bounding box center [632, 244] width 98 height 25
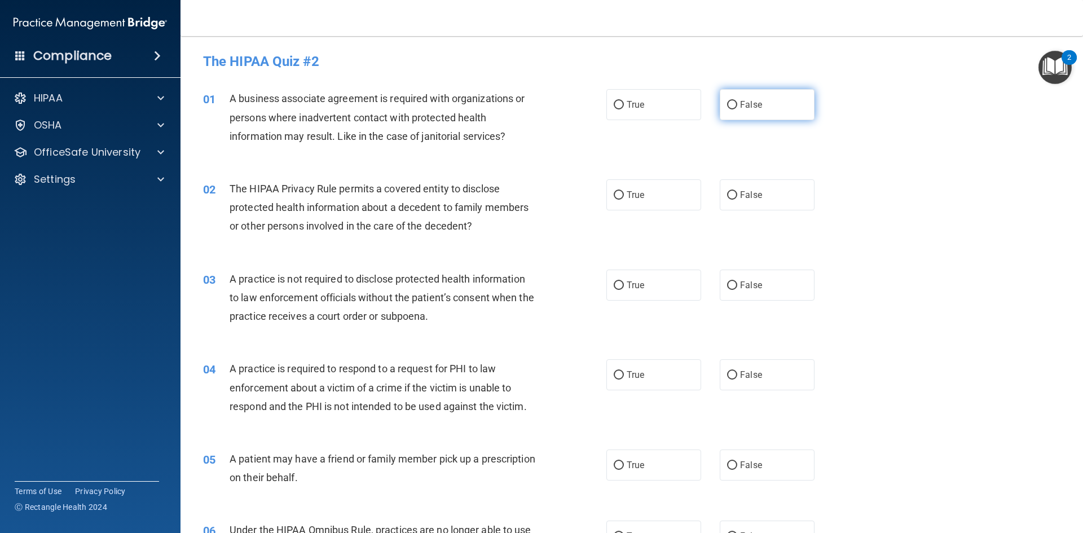
click at [732, 96] on label "False" at bounding box center [766, 104] width 95 height 31
click at [732, 101] on input "False" at bounding box center [732, 105] width 10 height 8
radio input "true"
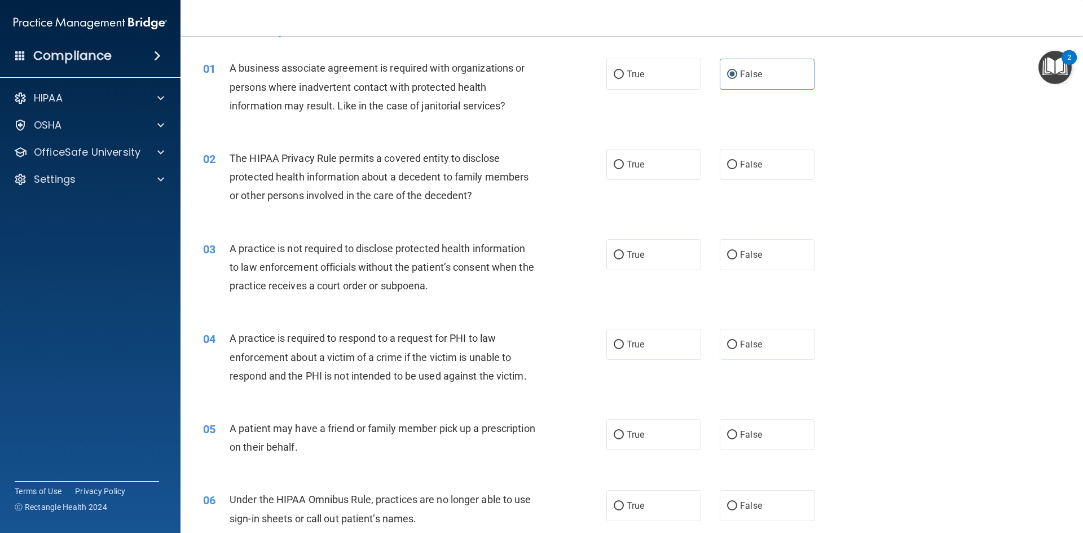
scroll to position [56, 0]
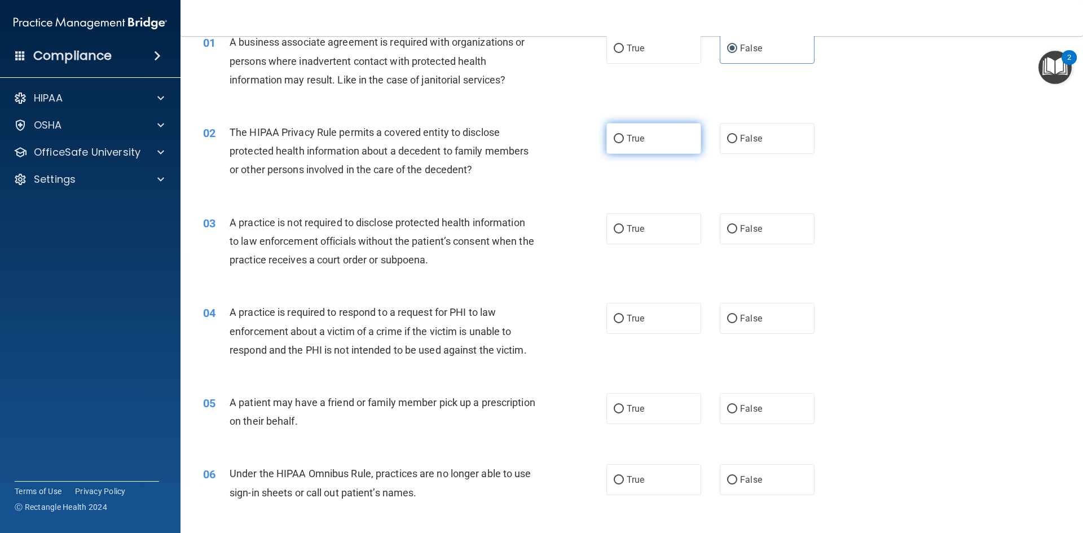
click at [652, 152] on label "True" at bounding box center [653, 138] width 95 height 31
click at [624, 143] on input "True" at bounding box center [618, 139] width 10 height 8
radio input "true"
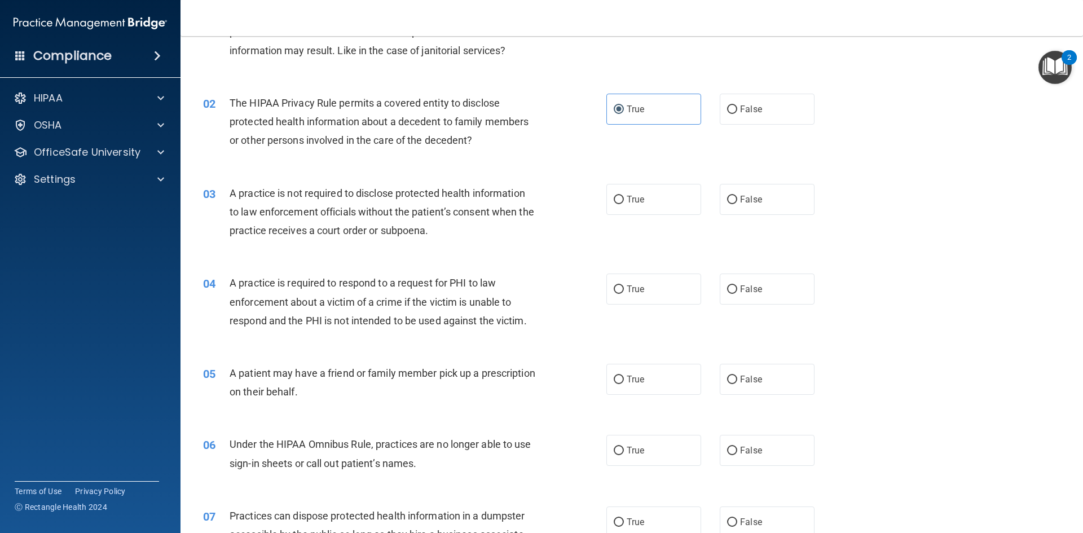
scroll to position [113, 0]
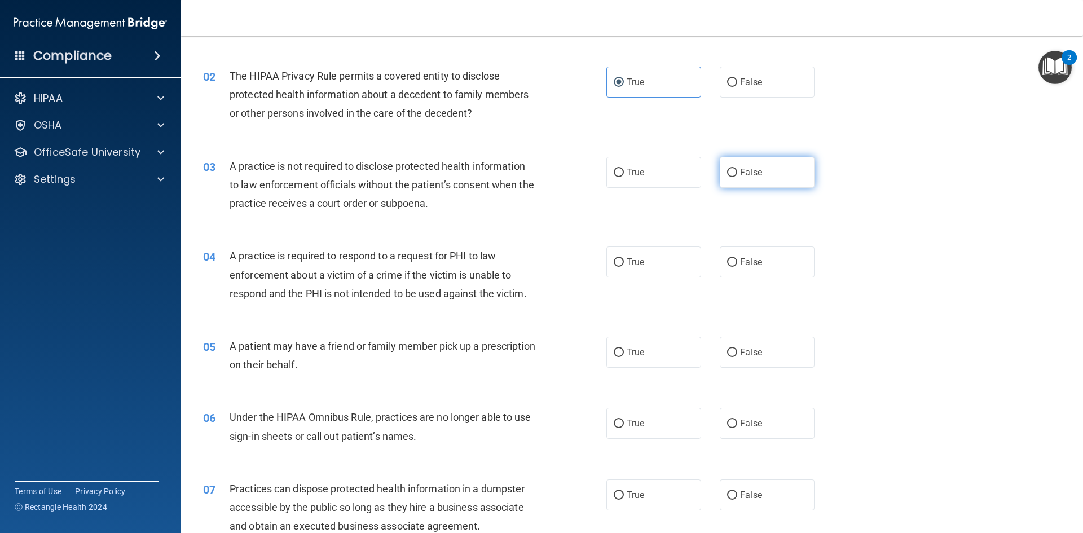
click at [734, 178] on label "False" at bounding box center [766, 172] width 95 height 31
click at [734, 177] on input "False" at bounding box center [732, 173] width 10 height 8
radio input "true"
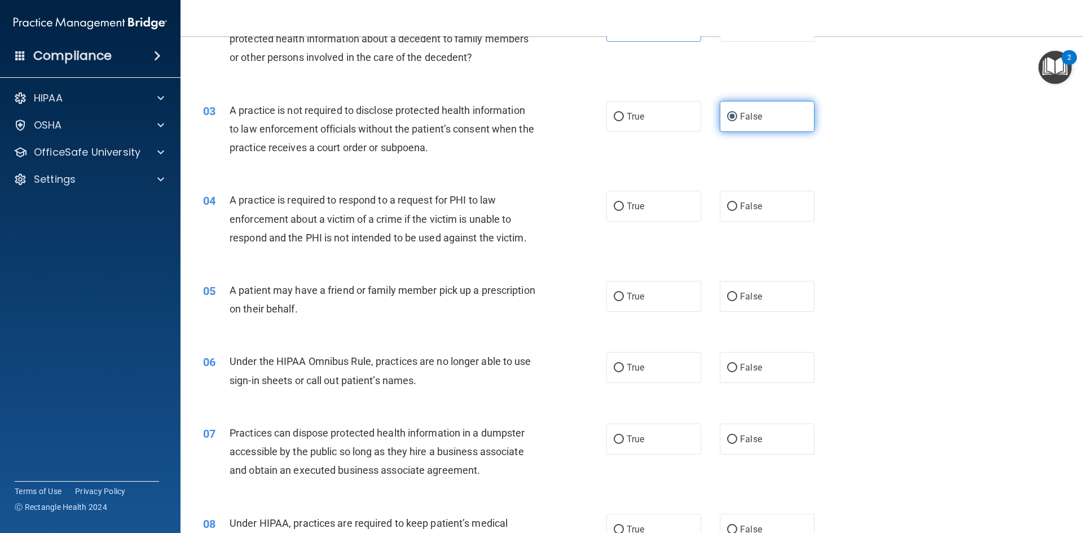
scroll to position [169, 0]
click at [606, 219] on label "True" at bounding box center [653, 205] width 95 height 31
click at [613, 210] on input "True" at bounding box center [618, 206] width 10 height 8
radio input "true"
click at [613, 297] on input "True" at bounding box center [618, 296] width 10 height 8
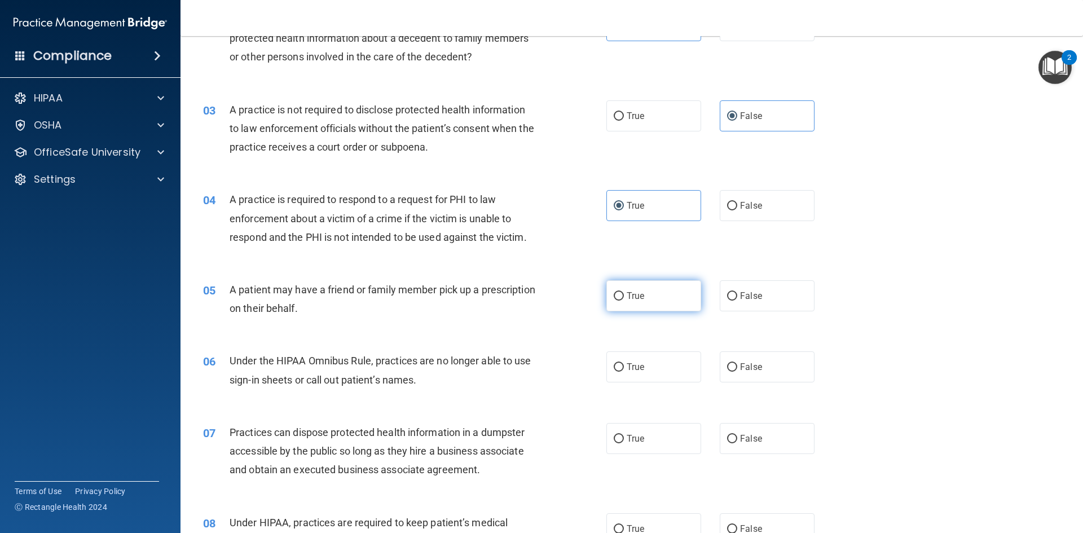
radio input "true"
click at [758, 370] on label "False" at bounding box center [766, 366] width 95 height 31
click at [737, 370] on input "False" at bounding box center [732, 367] width 10 height 8
radio input "true"
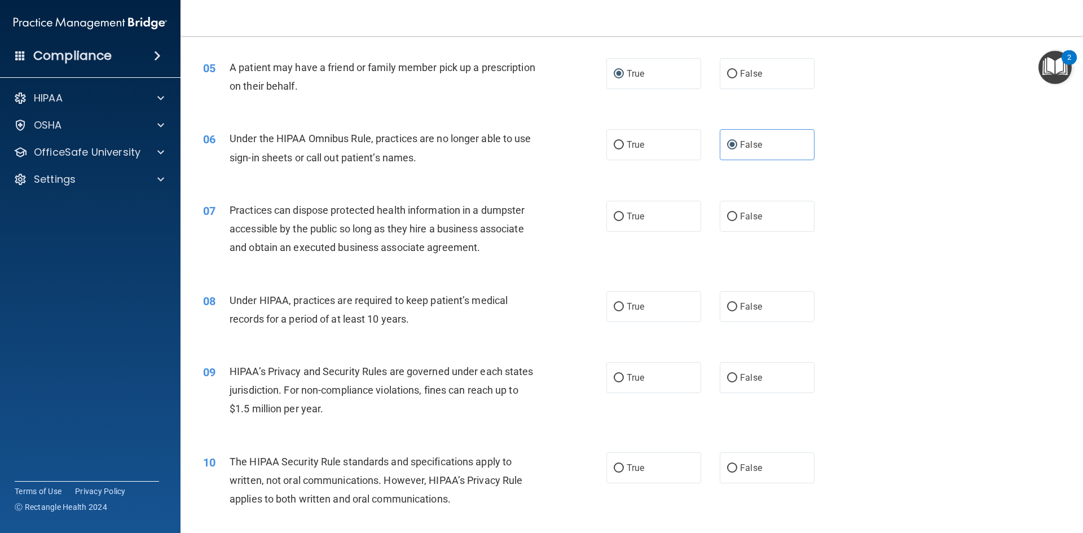
scroll to position [395, 0]
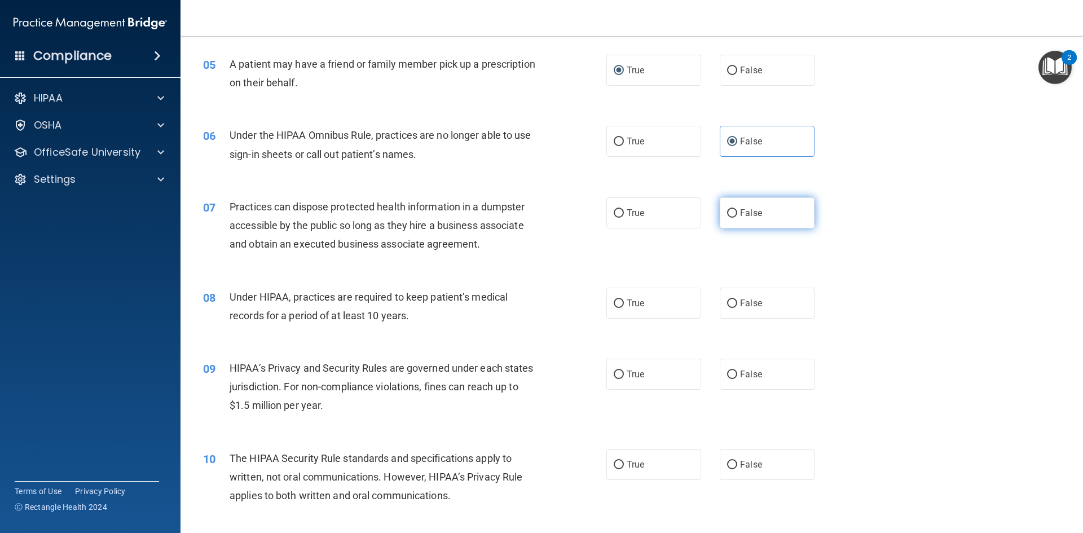
click at [749, 214] on span "False" at bounding box center [751, 212] width 22 height 11
click at [737, 214] on input "False" at bounding box center [732, 213] width 10 height 8
radio input "true"
click at [722, 298] on label "False" at bounding box center [766, 303] width 95 height 31
click at [727, 299] on input "False" at bounding box center [732, 303] width 10 height 8
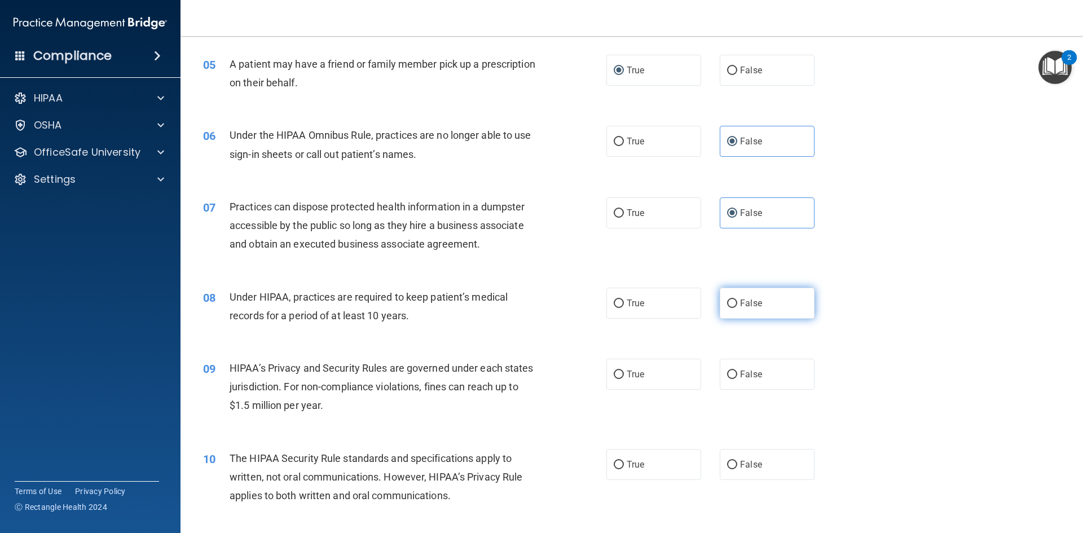
radio input "true"
click at [740, 378] on span "False" at bounding box center [751, 374] width 22 height 11
click at [737, 378] on input "False" at bounding box center [732, 374] width 10 height 8
radio input "true"
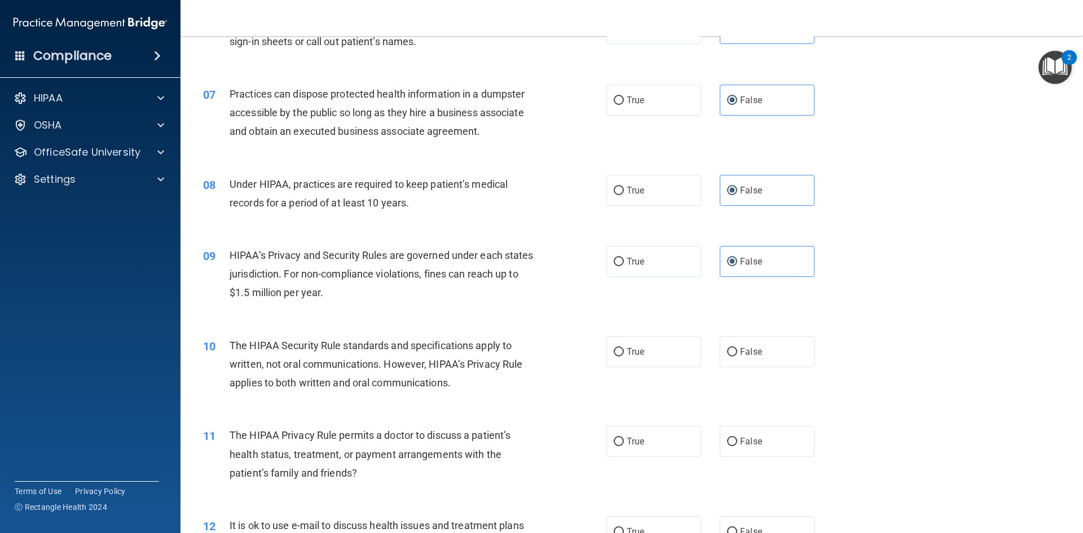
scroll to position [564, 0]
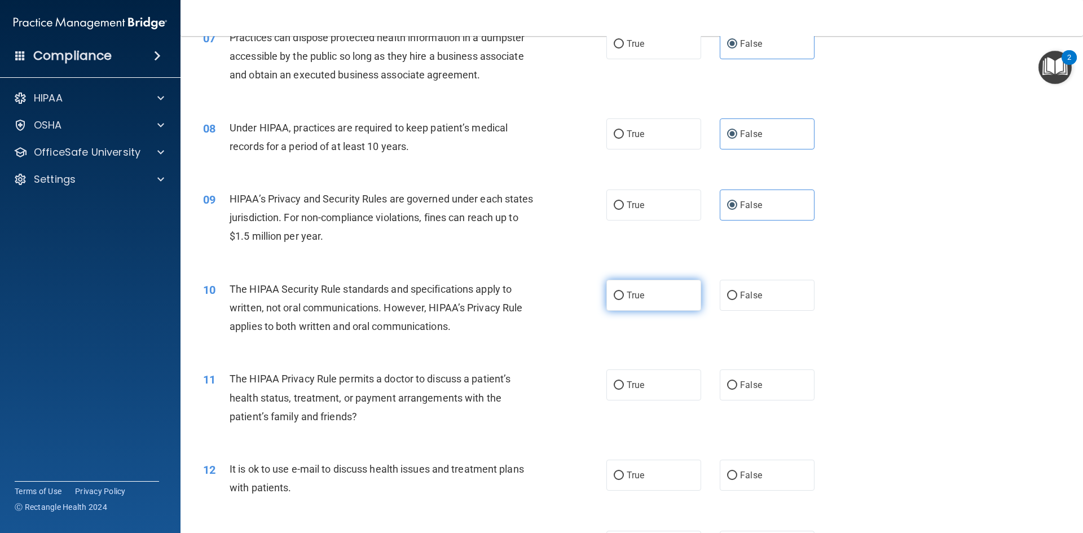
click at [631, 307] on label "True" at bounding box center [653, 295] width 95 height 31
click at [624, 300] on input "True" at bounding box center [618, 295] width 10 height 8
radio input "true"
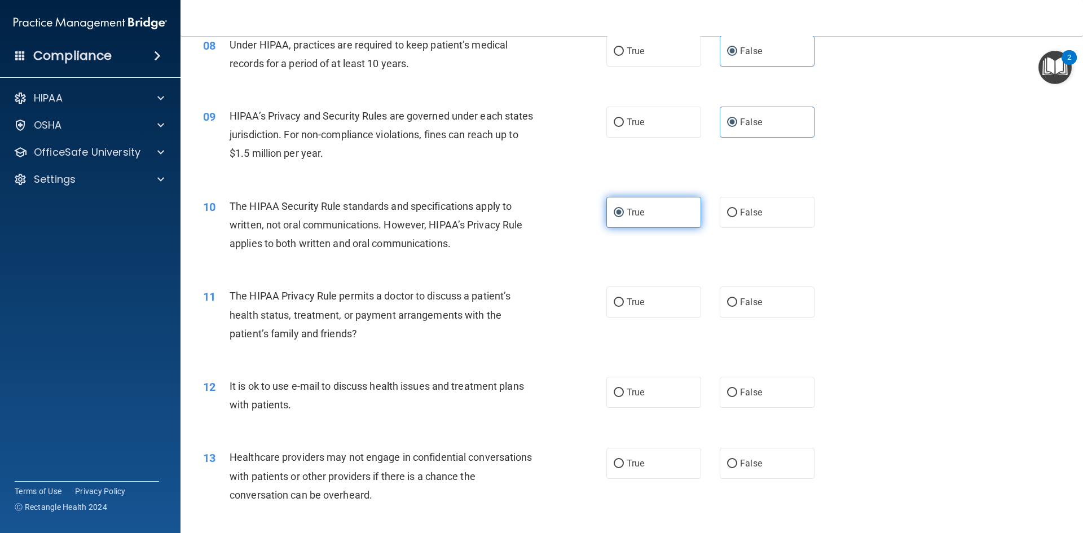
scroll to position [677, 0]
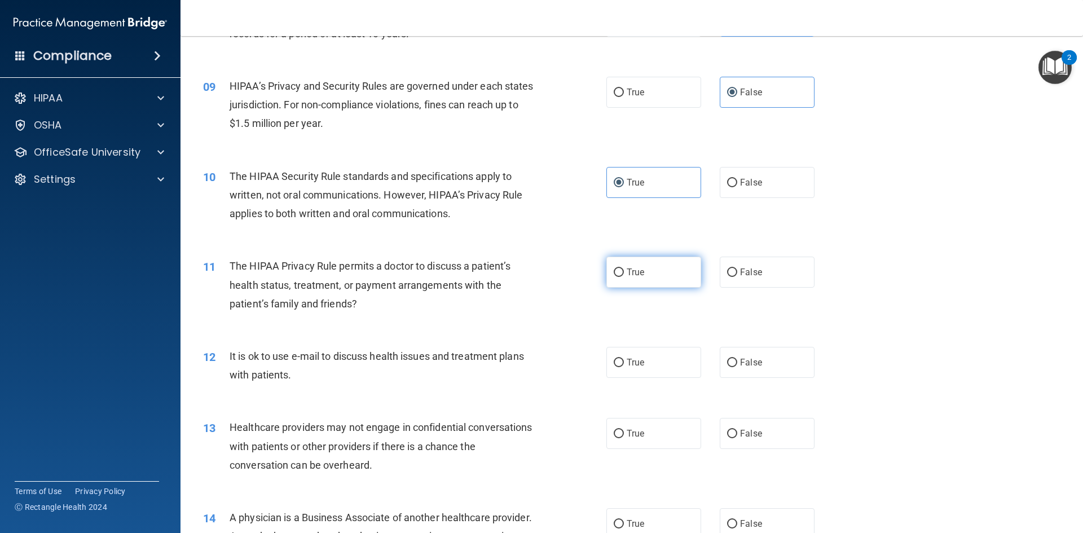
click at [610, 280] on label "True" at bounding box center [653, 272] width 95 height 31
click at [613, 277] on input "True" at bounding box center [618, 272] width 10 height 8
radio input "true"
drag, startPoint x: 659, startPoint y: 357, endPoint x: 652, endPoint y: 355, distance: 7.0
click at [659, 357] on label "True" at bounding box center [653, 362] width 95 height 31
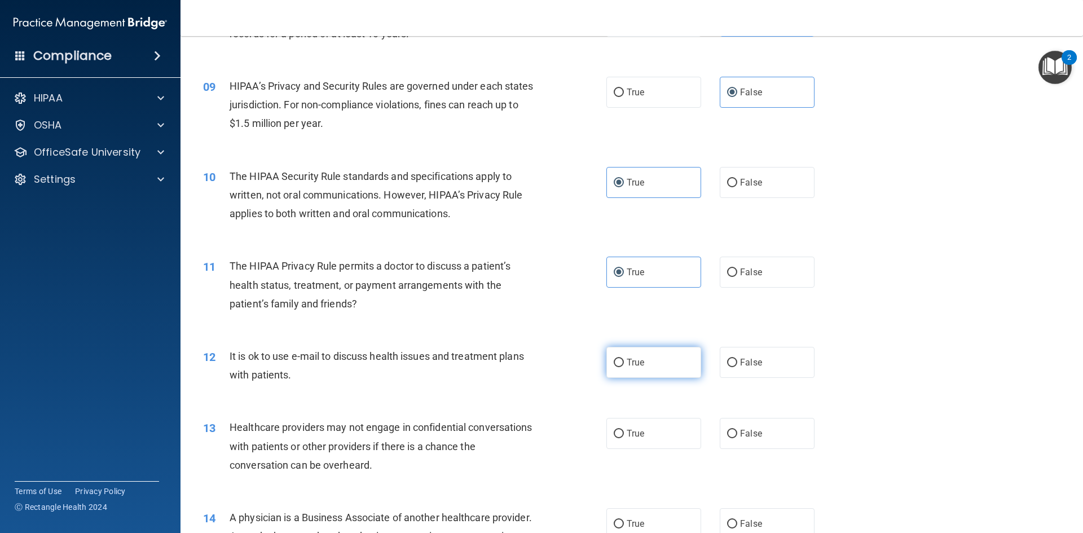
click at [624, 359] on input "True" at bounding box center [618, 363] width 10 height 8
radio input "true"
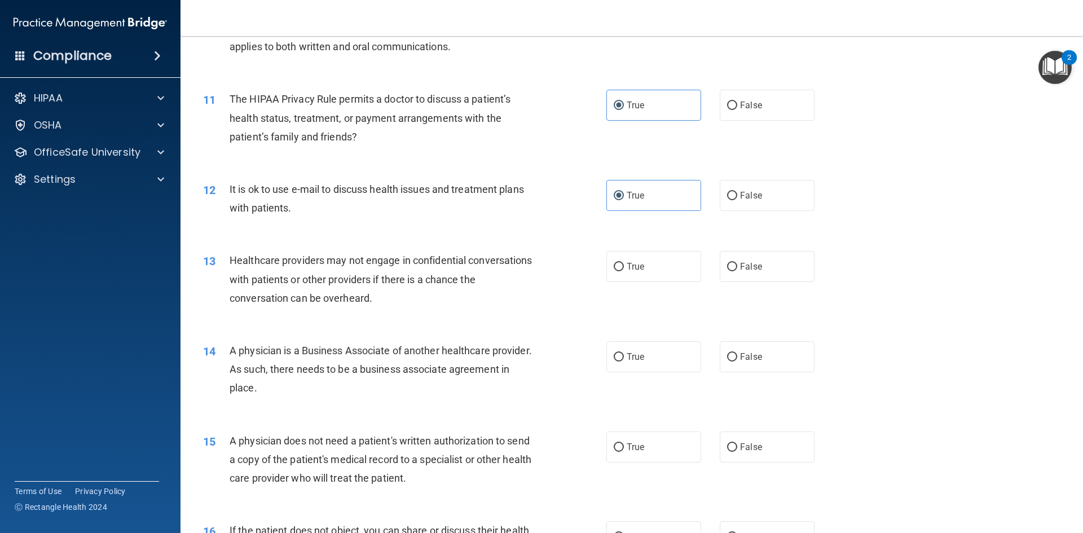
scroll to position [846, 0]
click at [731, 266] on input "False" at bounding box center [732, 264] width 10 height 8
radio input "true"
click at [743, 351] on span "False" at bounding box center [751, 354] width 22 height 11
click at [737, 351] on input "False" at bounding box center [732, 355] width 10 height 8
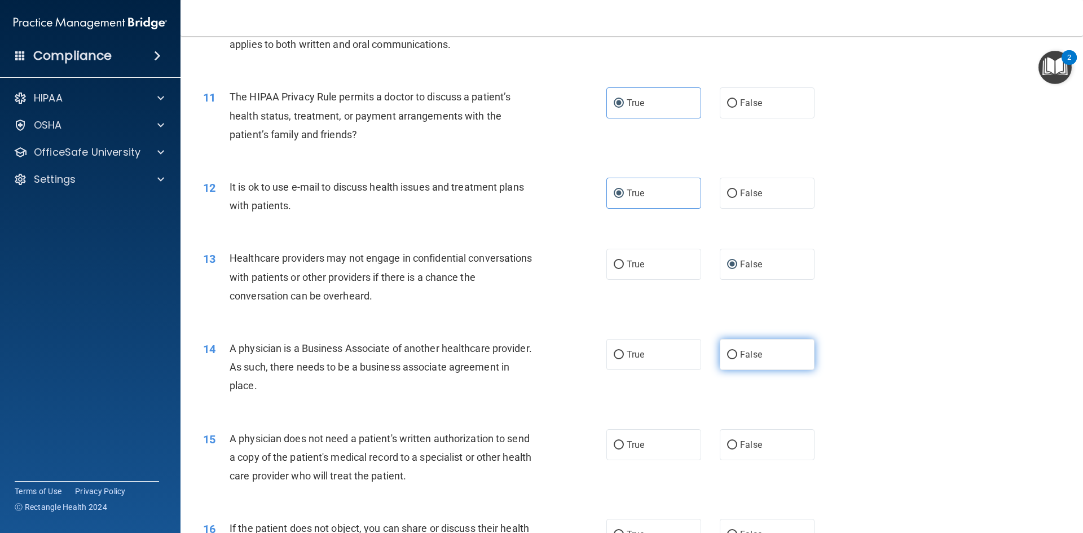
radio input "true"
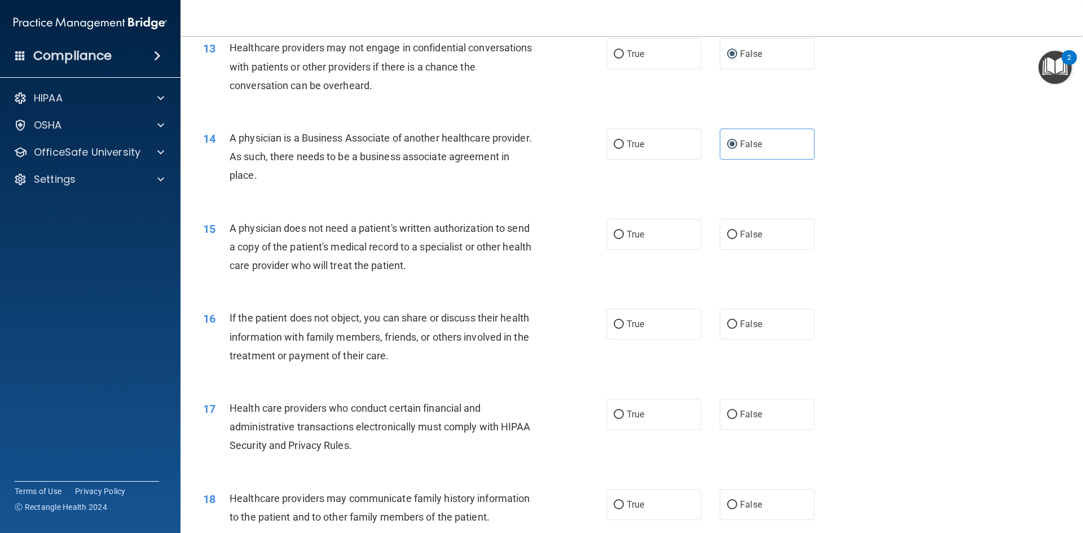
scroll to position [1071, 0]
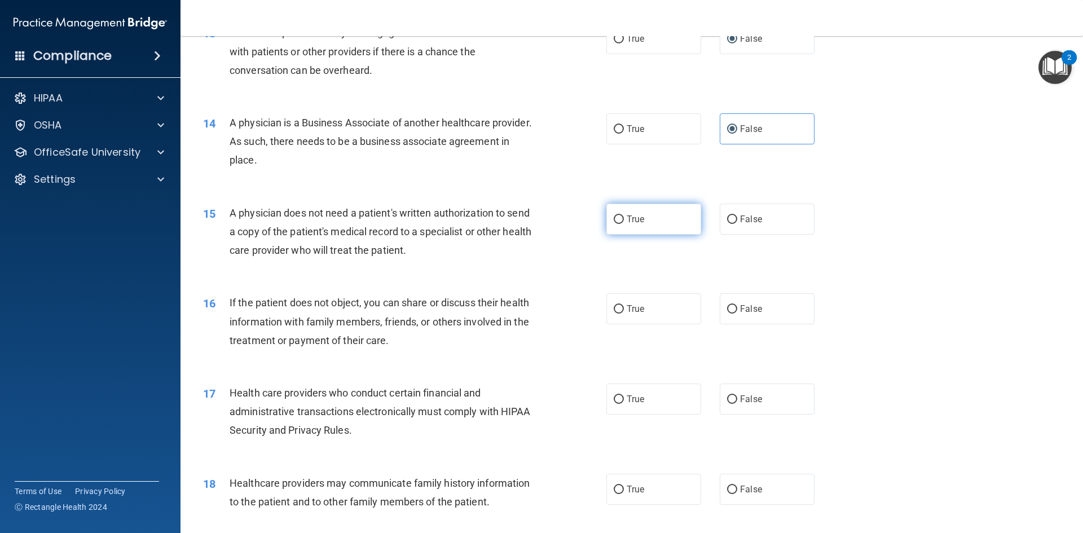
click at [687, 216] on label "True" at bounding box center [653, 219] width 95 height 31
click at [624, 216] on input "True" at bounding box center [618, 219] width 10 height 8
radio input "true"
click at [642, 302] on label "True" at bounding box center [653, 308] width 95 height 31
click at [624, 305] on input "True" at bounding box center [618, 309] width 10 height 8
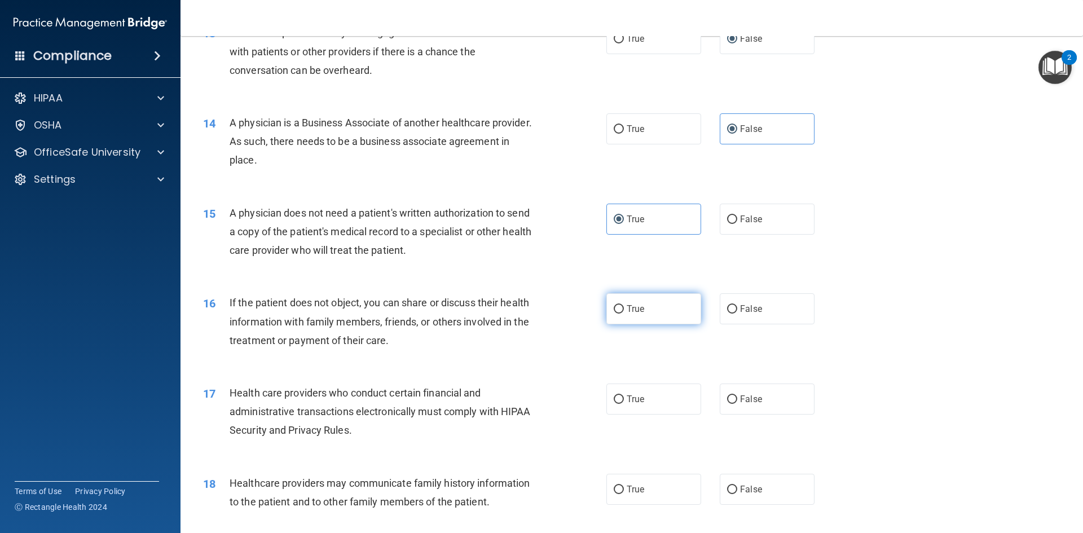
radio input "true"
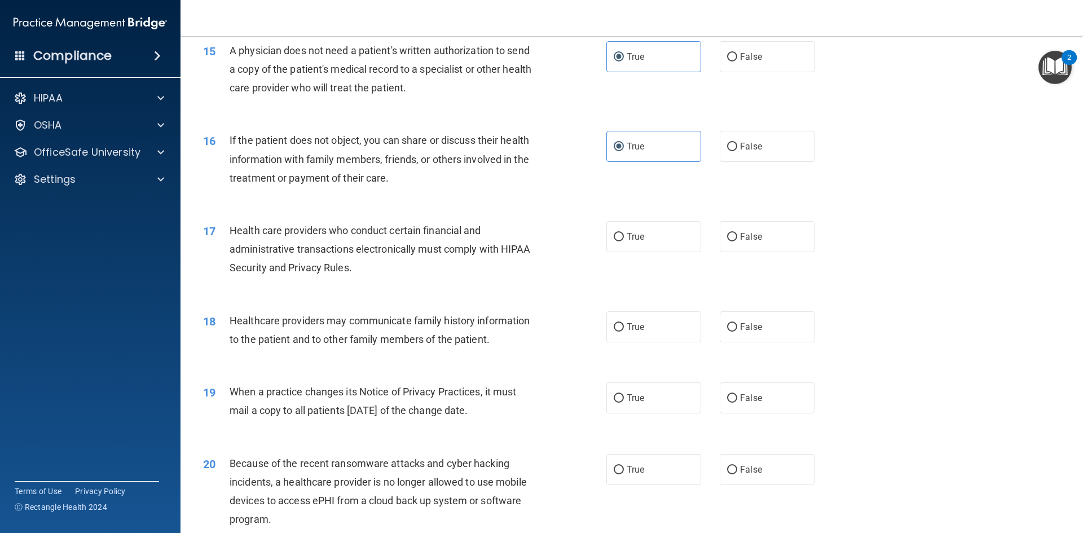
scroll to position [1240, 0]
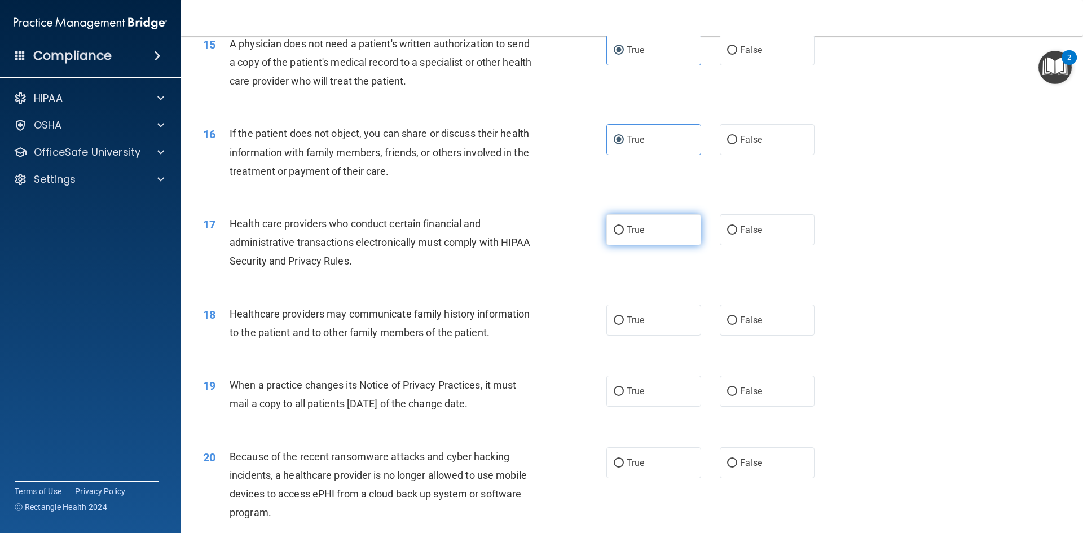
click at [641, 244] on label "True" at bounding box center [653, 229] width 95 height 31
click at [624, 235] on input "True" at bounding box center [618, 230] width 10 height 8
radio input "true"
click at [735, 330] on label "False" at bounding box center [766, 319] width 95 height 31
click at [735, 325] on input "False" at bounding box center [732, 320] width 10 height 8
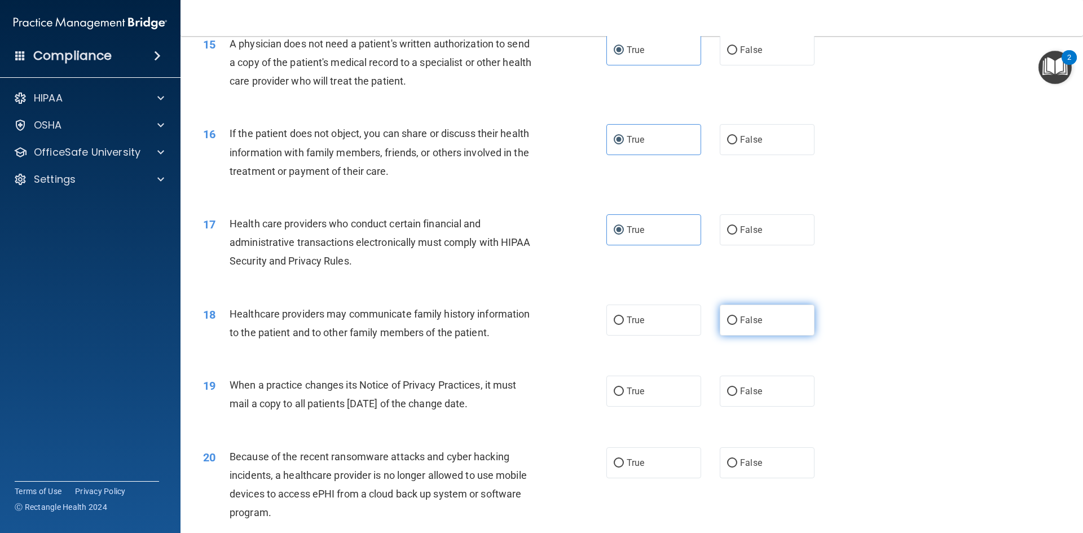
radio input "true"
click at [727, 392] on input "False" at bounding box center [732, 391] width 10 height 8
radio input "true"
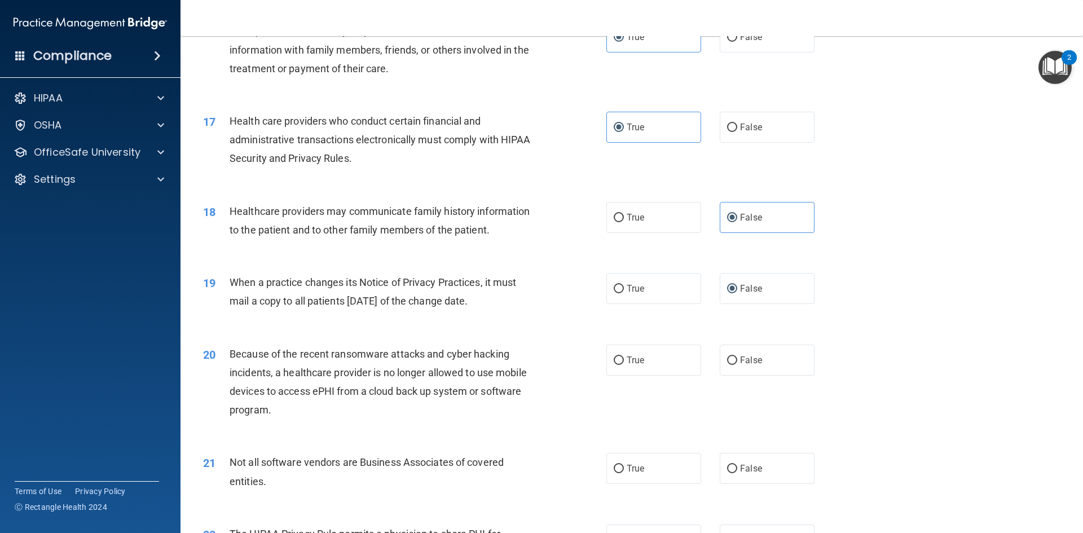
scroll to position [1353, 0]
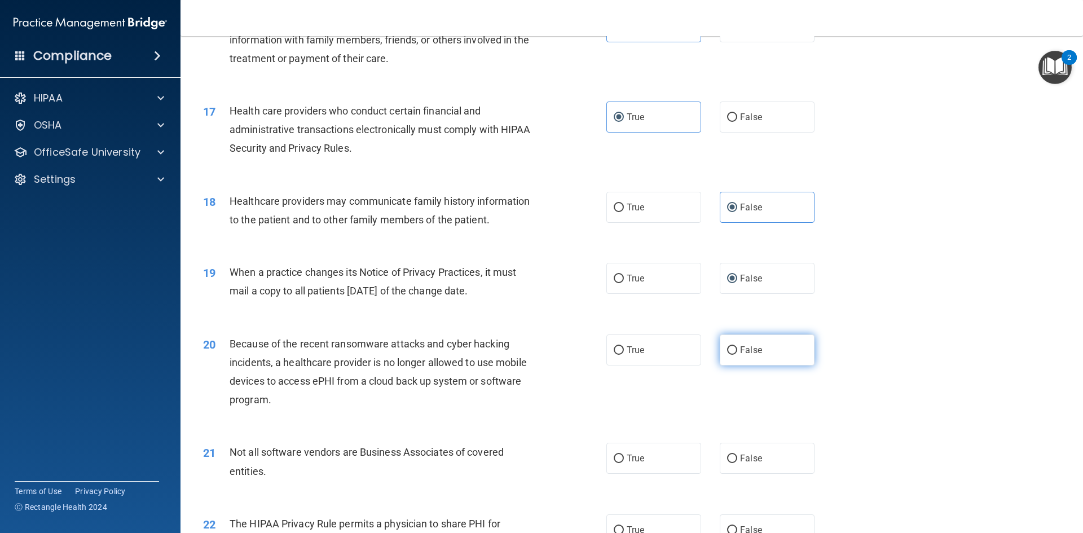
click at [741, 361] on label "False" at bounding box center [766, 349] width 95 height 31
click at [737, 355] on input "False" at bounding box center [732, 350] width 10 height 8
radio input "true"
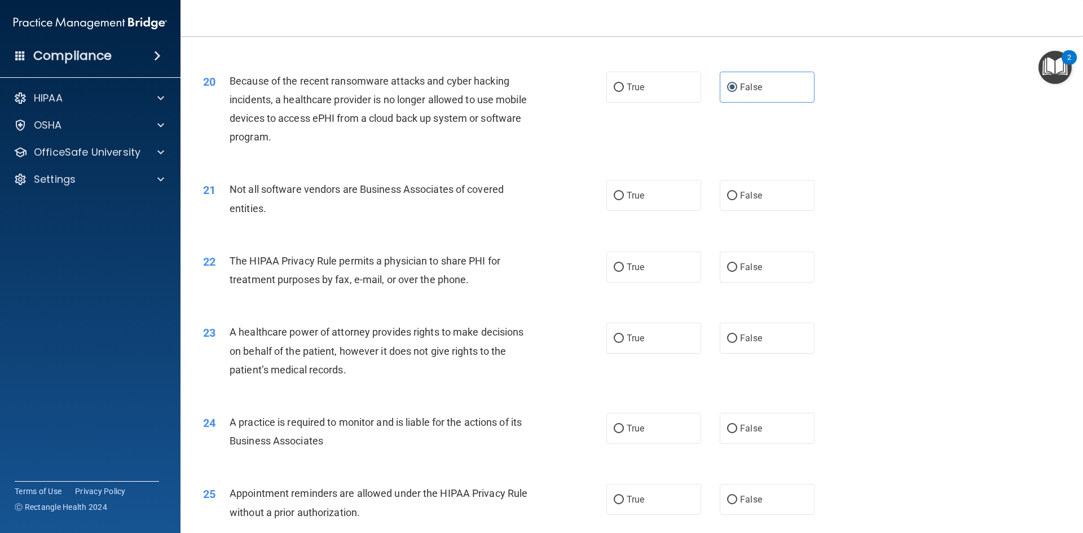
scroll to position [1635, 0]
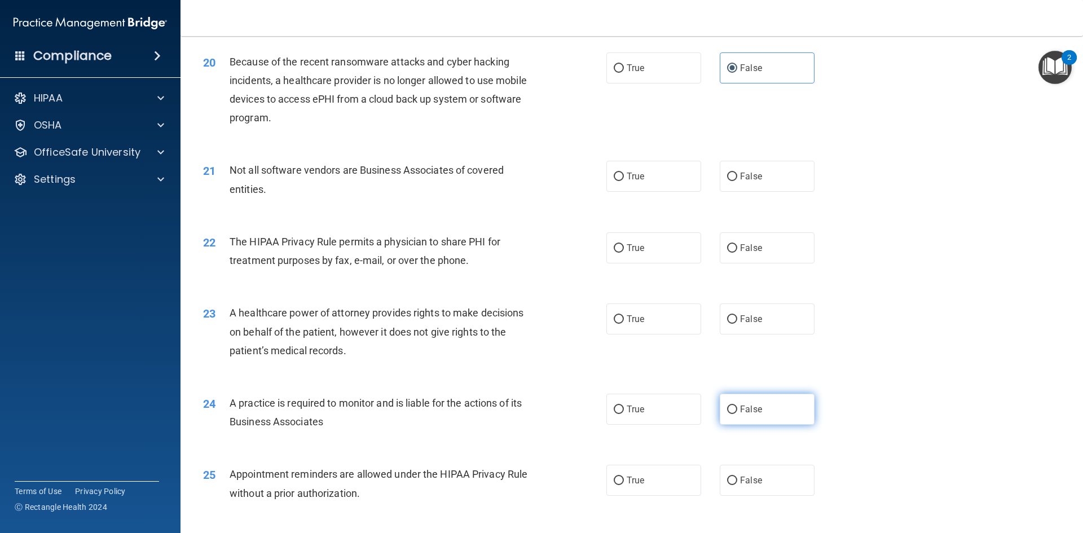
click at [740, 407] on span "False" at bounding box center [751, 409] width 22 height 11
click at [736, 407] on input "False" at bounding box center [732, 409] width 10 height 8
radio input "true"
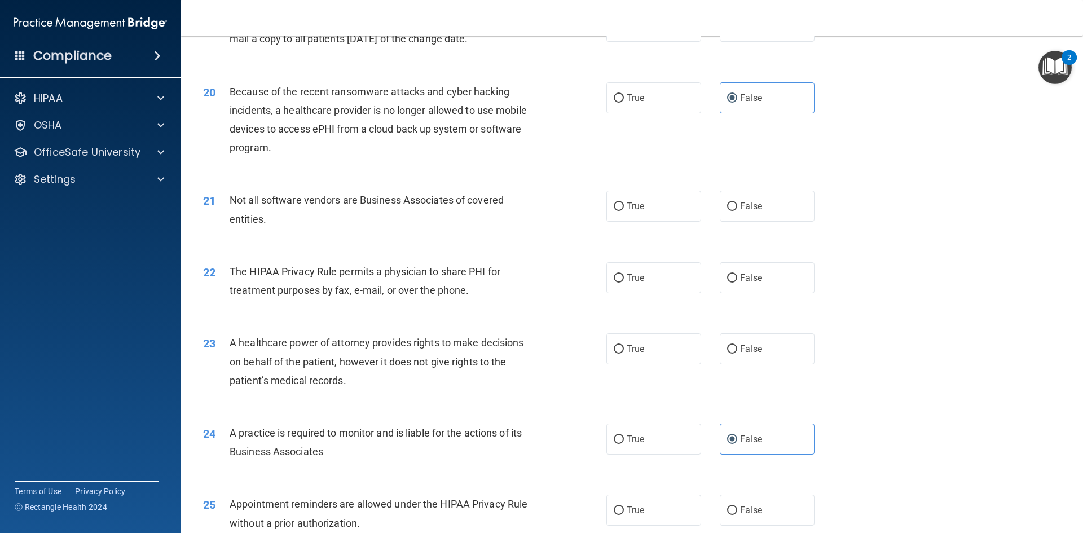
scroll to position [1579, 0]
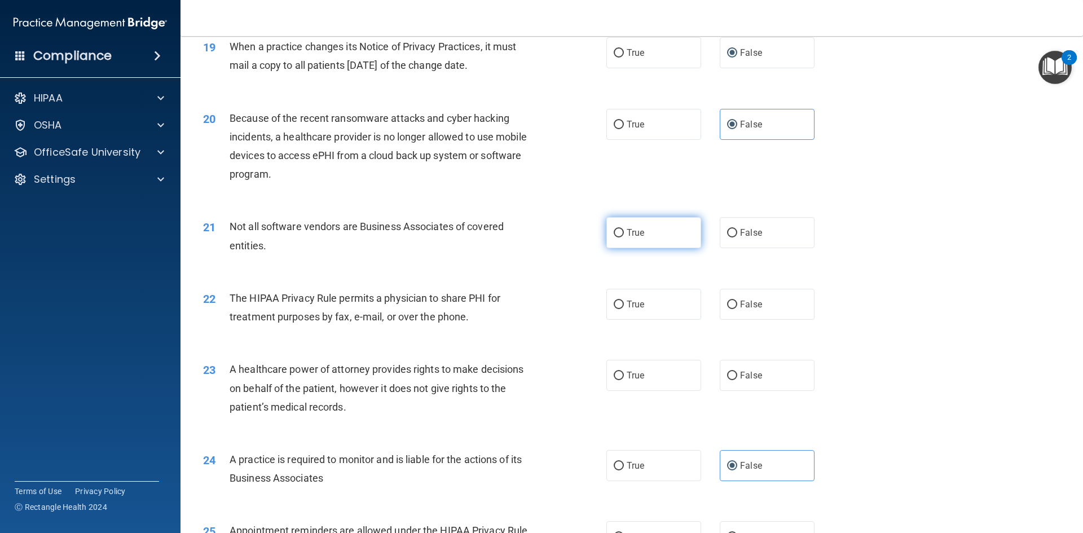
click at [615, 231] on input "True" at bounding box center [618, 233] width 10 height 8
radio input "true"
click at [631, 309] on span "True" at bounding box center [634, 304] width 17 height 11
click at [624, 309] on input "True" at bounding box center [618, 305] width 10 height 8
radio input "true"
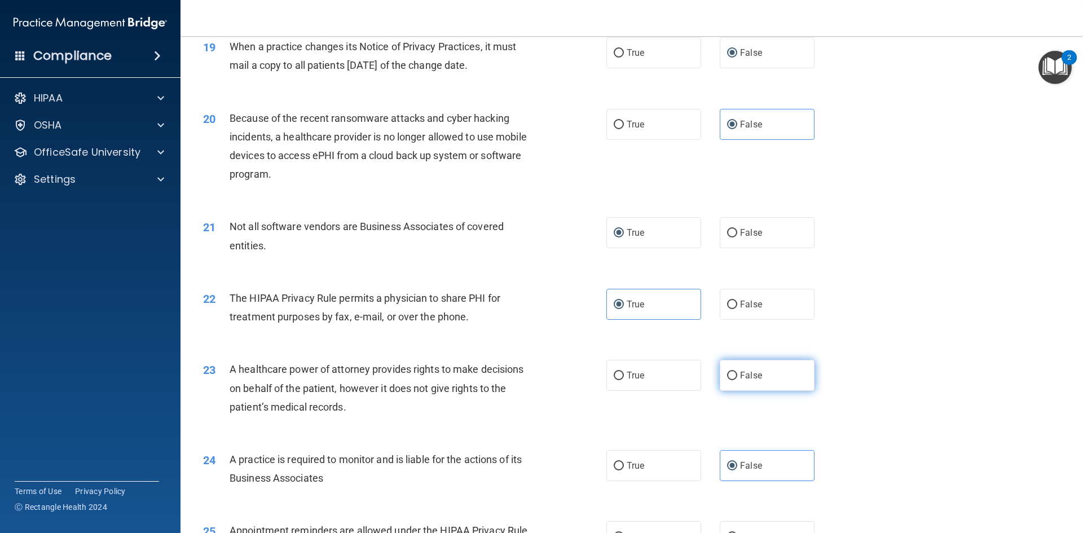
click at [778, 378] on label "False" at bounding box center [766, 375] width 95 height 31
click at [737, 378] on input "False" at bounding box center [732, 376] width 10 height 8
radio input "true"
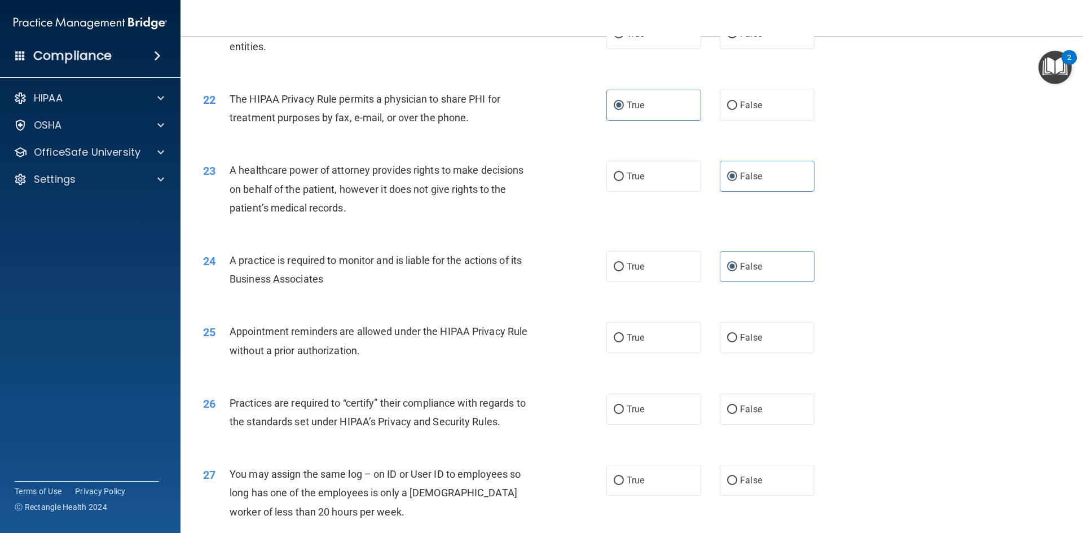
scroll to position [1804, 0]
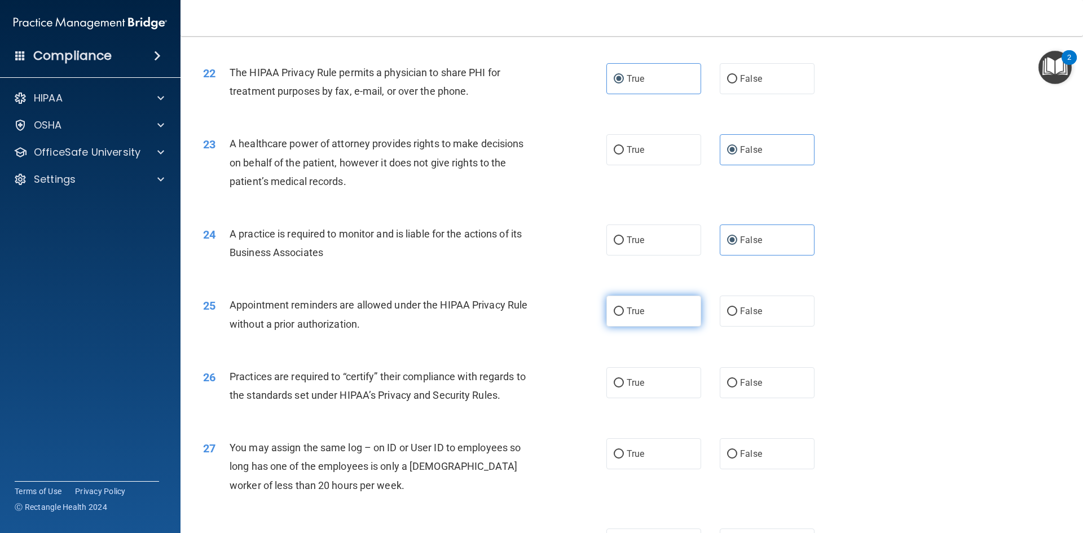
click at [632, 319] on label "True" at bounding box center [653, 310] width 95 height 31
click at [624, 316] on input "True" at bounding box center [618, 311] width 10 height 8
radio input "true"
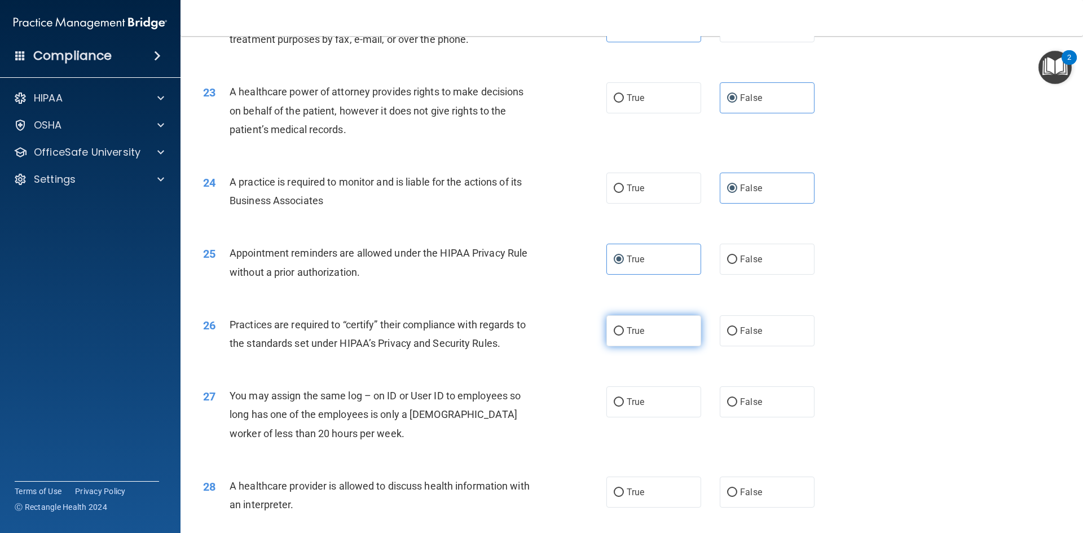
scroll to position [1917, 0]
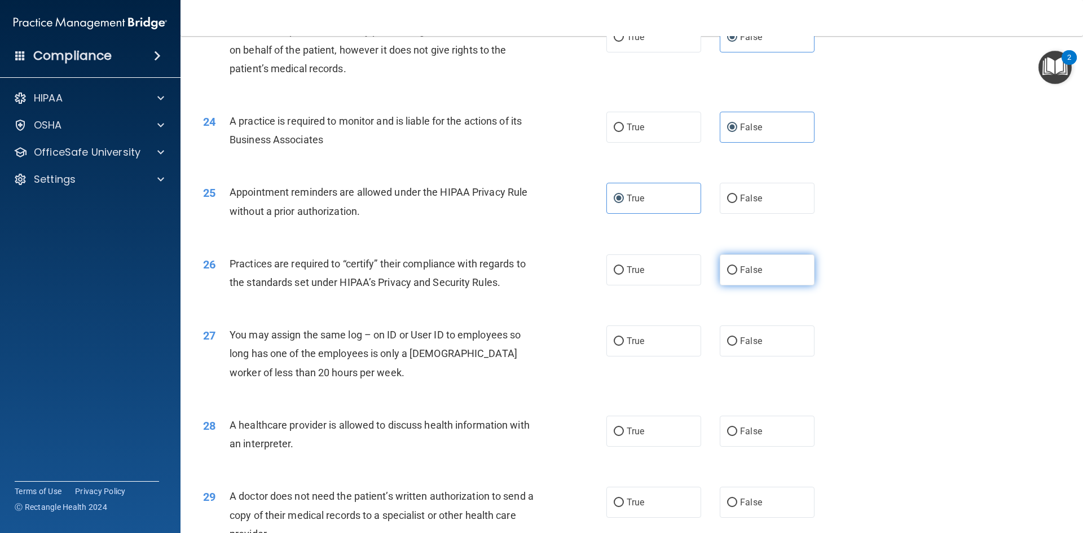
click at [719, 276] on label "False" at bounding box center [766, 269] width 95 height 31
click at [727, 275] on input "False" at bounding box center [732, 270] width 10 height 8
radio input "true"
click at [728, 339] on input "False" at bounding box center [732, 341] width 10 height 8
radio input "true"
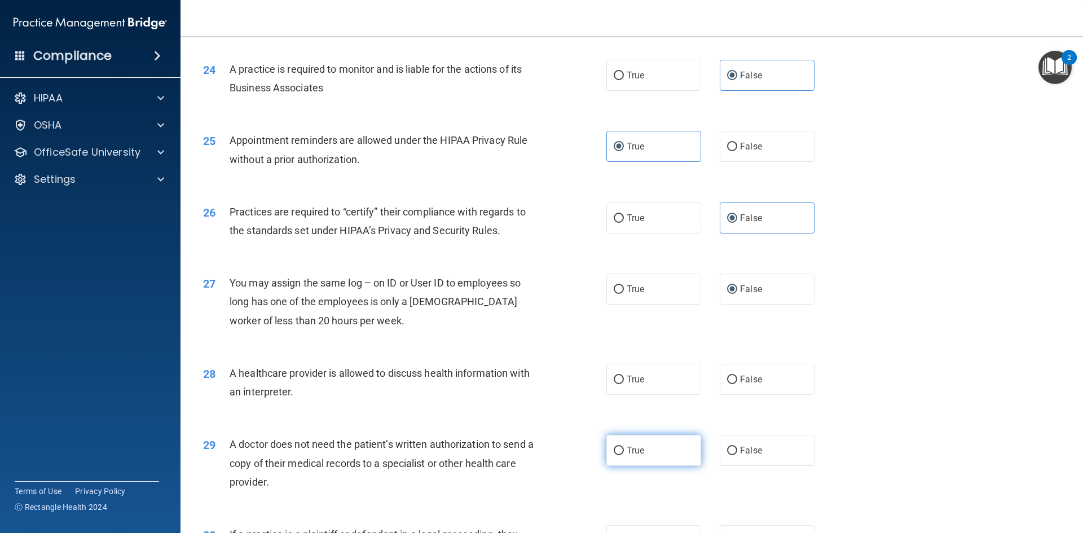
scroll to position [2086, 0]
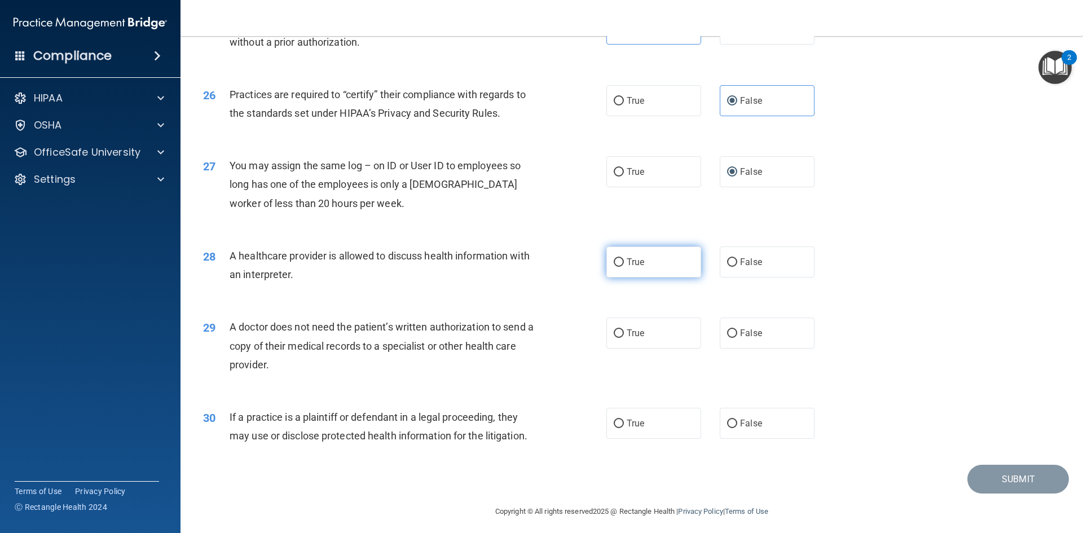
click at [667, 267] on label "True" at bounding box center [653, 261] width 95 height 31
click at [624, 267] on input "True" at bounding box center [618, 262] width 10 height 8
radio input "true"
click at [651, 332] on label "True" at bounding box center [653, 332] width 95 height 31
click at [624, 332] on input "True" at bounding box center [618, 333] width 10 height 8
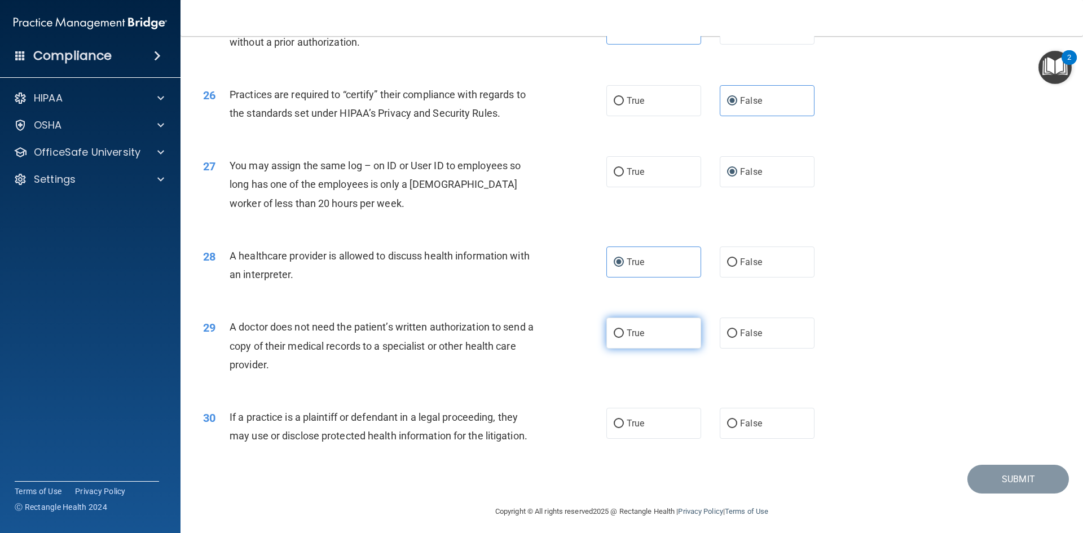
radio input "true"
click at [656, 430] on label "True" at bounding box center [653, 423] width 95 height 31
click at [624, 428] on input "True" at bounding box center [618, 423] width 10 height 8
radio input "true"
click at [993, 478] on button "Submit" at bounding box center [1017, 479] width 101 height 29
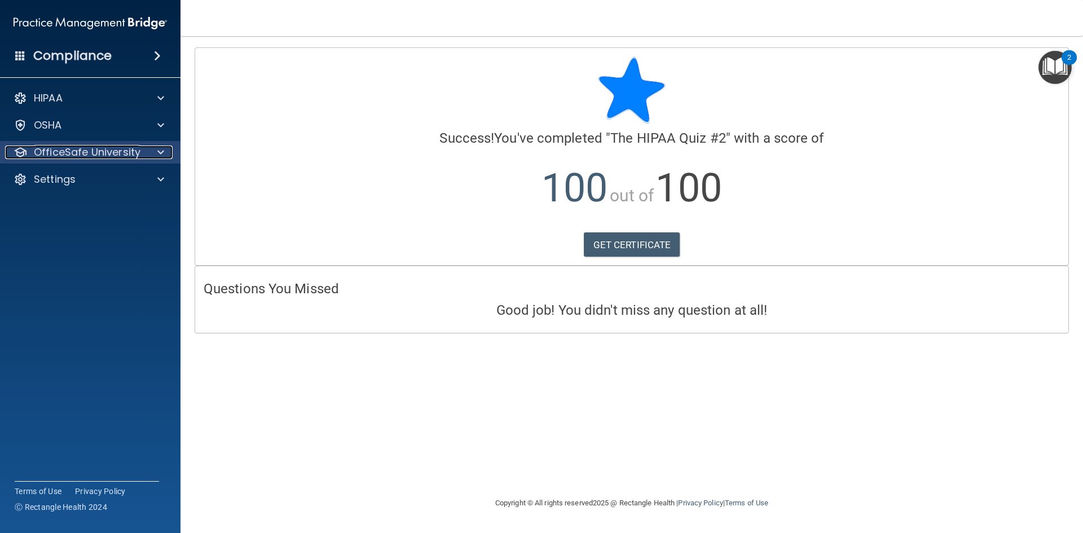
click at [101, 156] on p "OfficeSafe University" at bounding box center [87, 152] width 107 height 14
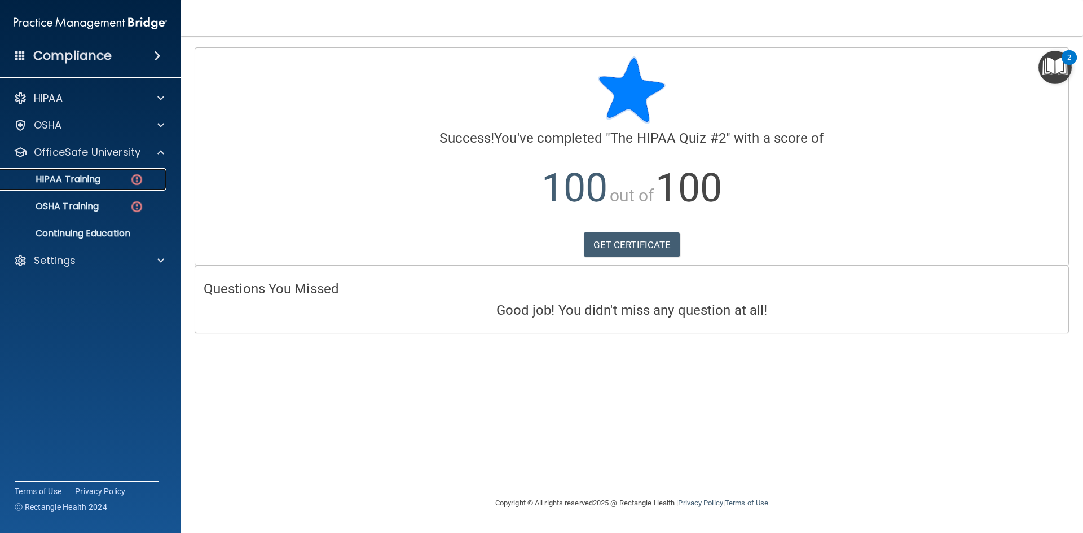
click at [109, 182] on div "HIPAA Training" at bounding box center [84, 179] width 154 height 11
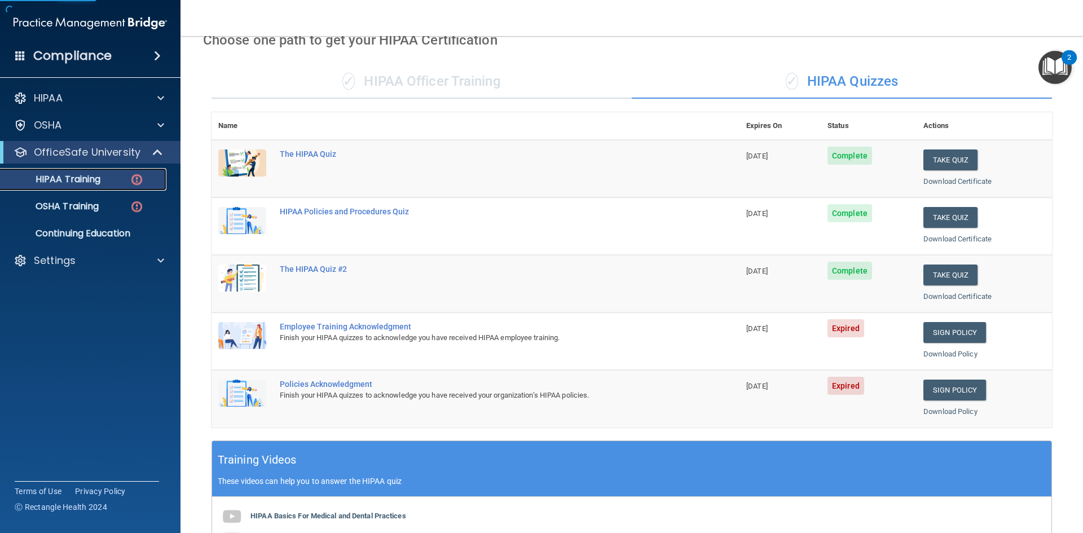
scroll to position [169, 0]
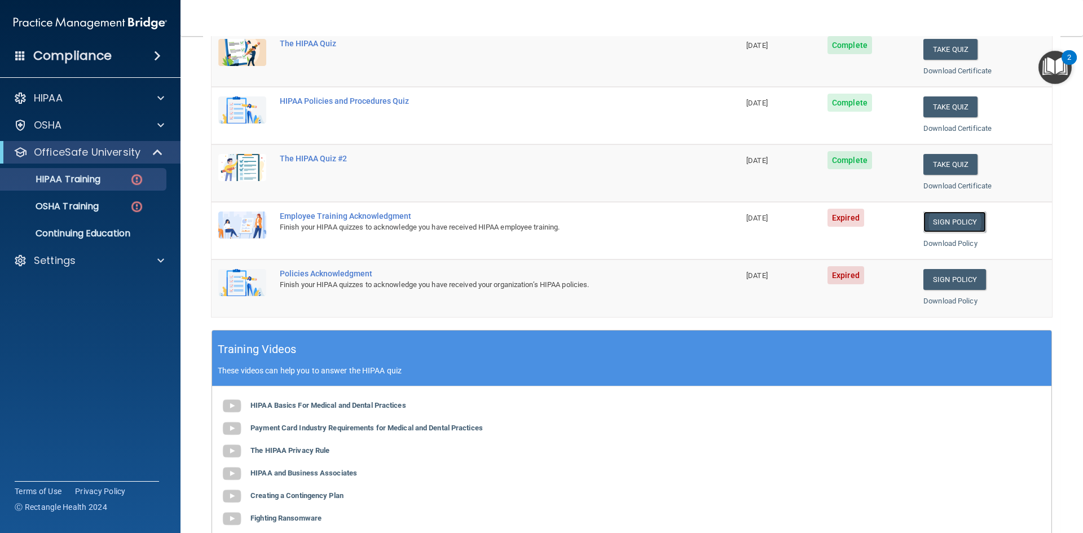
click at [956, 219] on link "Sign Policy" at bounding box center [954, 221] width 63 height 21
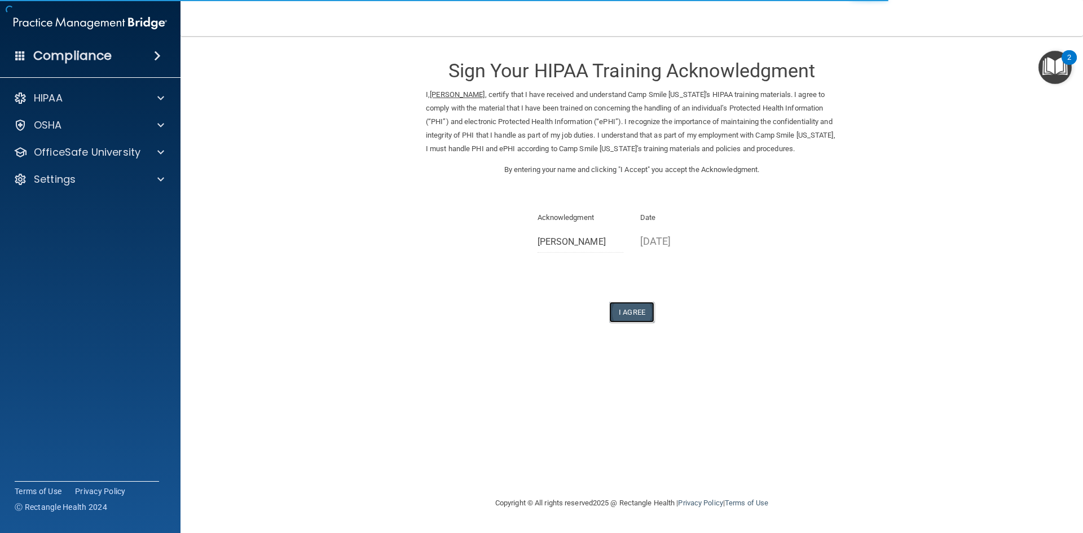
click at [643, 323] on button "I Agree" at bounding box center [631, 312] width 45 height 21
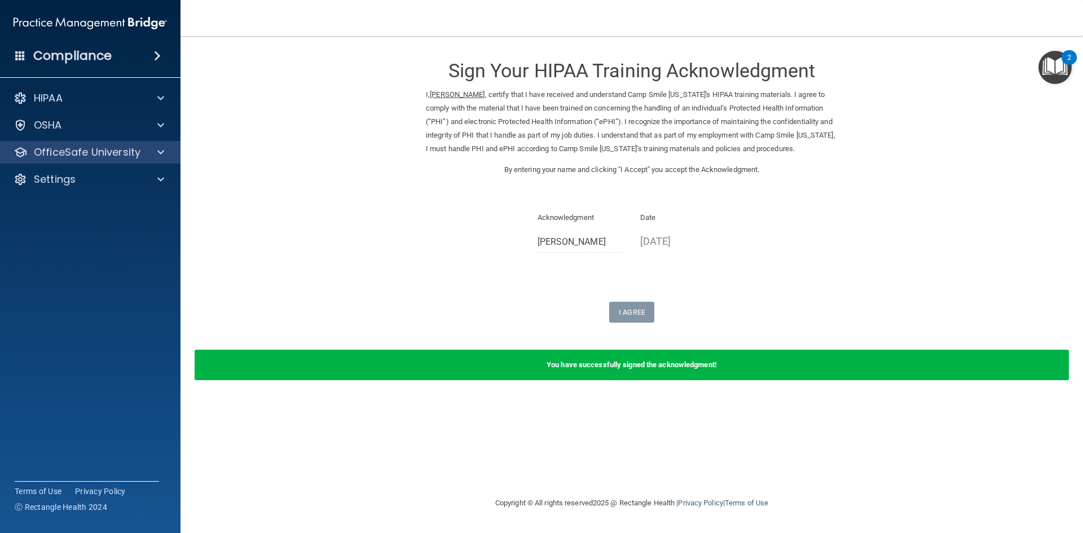
click at [101, 144] on div "OfficeSafe University" at bounding box center [90, 152] width 181 height 23
click at [136, 149] on p "OfficeSafe University" at bounding box center [87, 152] width 107 height 14
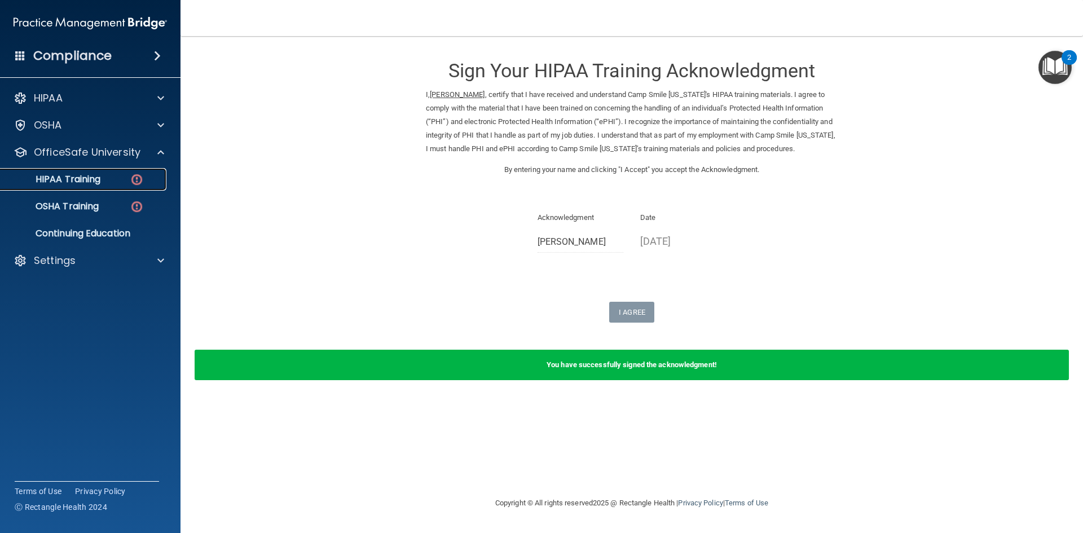
click at [123, 179] on div "HIPAA Training" at bounding box center [84, 179] width 154 height 11
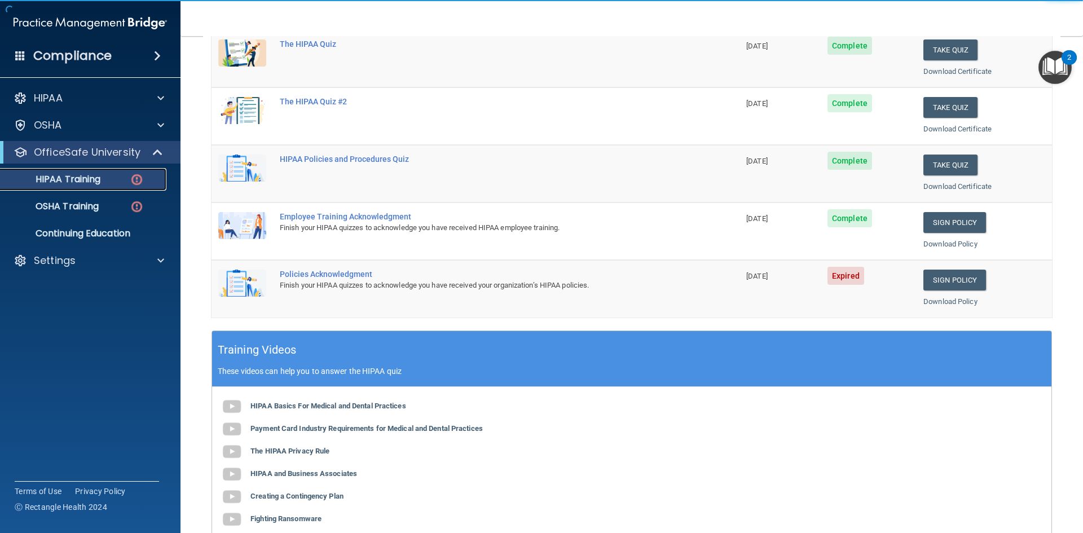
scroll to position [169, 0]
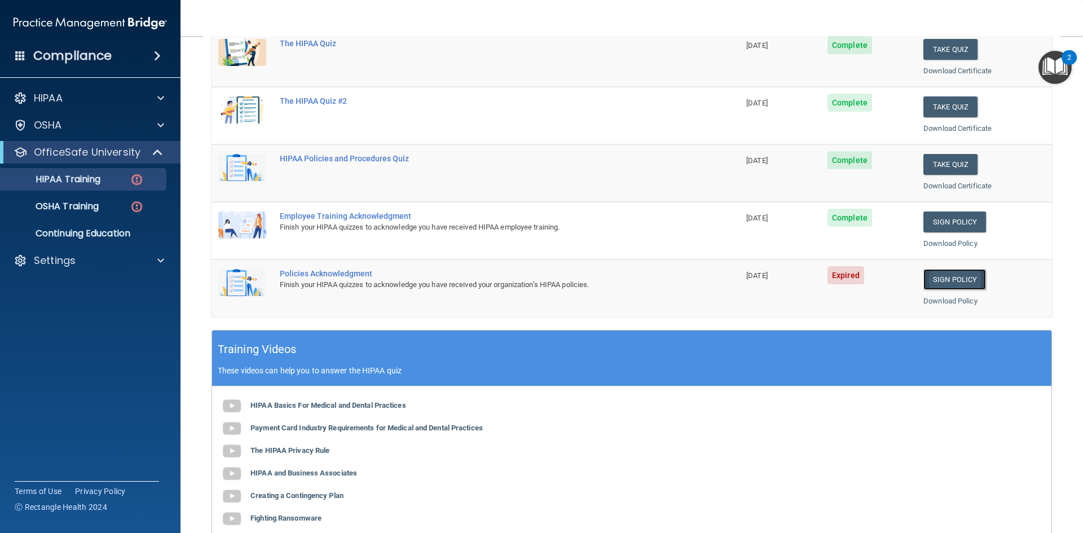
click at [950, 277] on link "Sign Policy" at bounding box center [954, 279] width 63 height 21
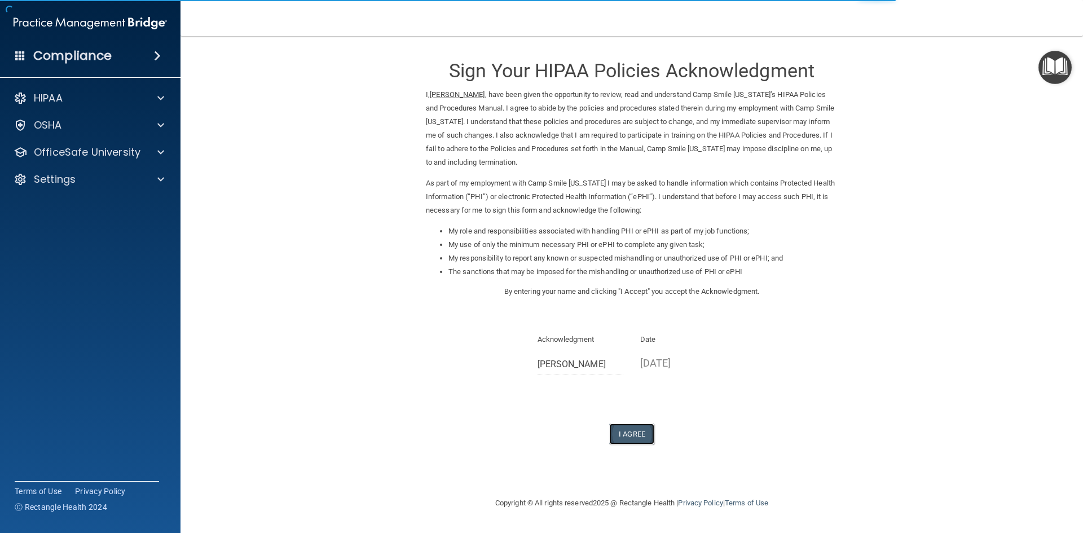
click at [643, 436] on button "I Agree" at bounding box center [631, 433] width 45 height 21
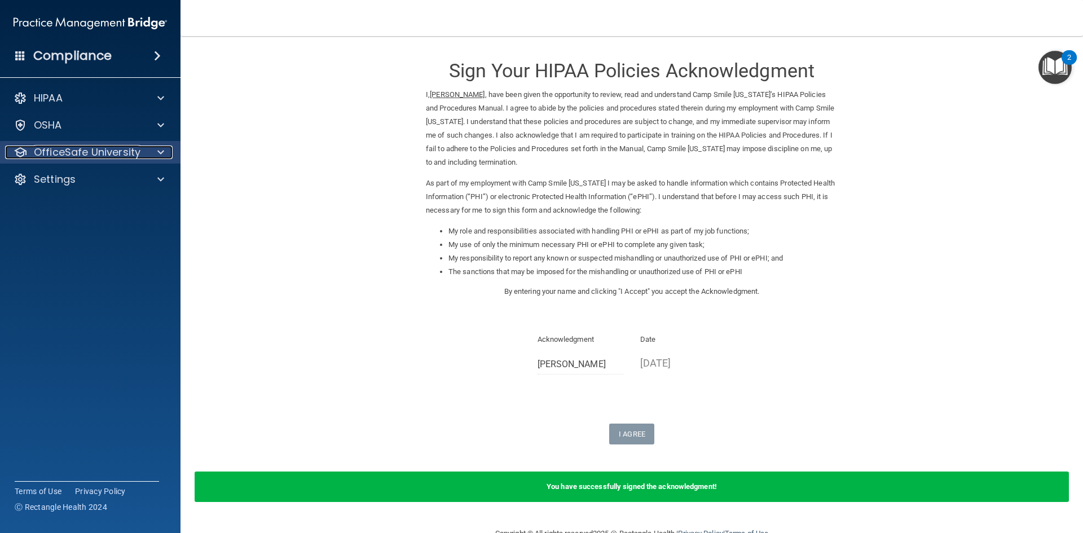
click at [129, 156] on p "OfficeSafe University" at bounding box center [87, 152] width 107 height 14
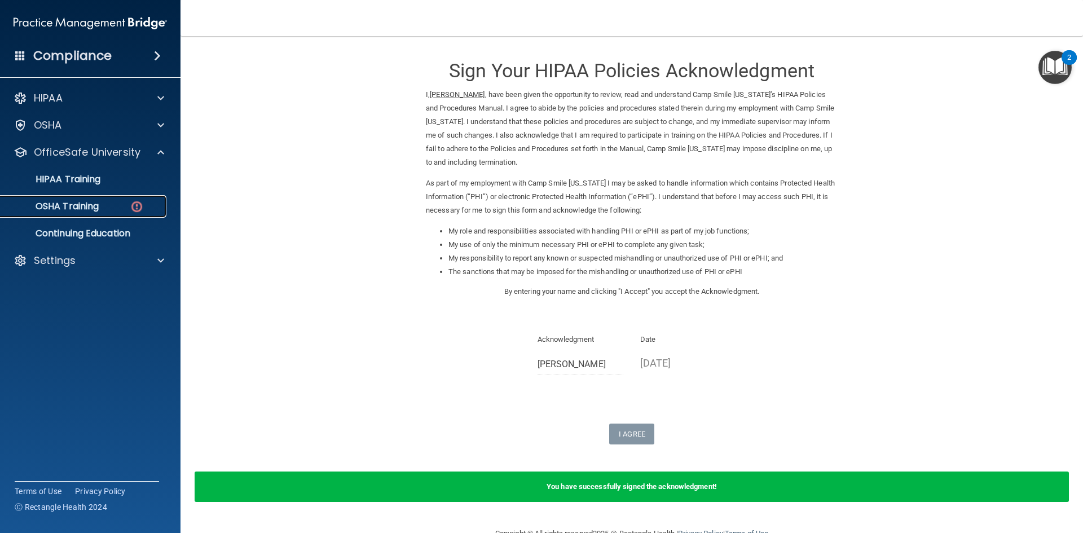
click at [105, 208] on div "OSHA Training" at bounding box center [84, 206] width 154 height 11
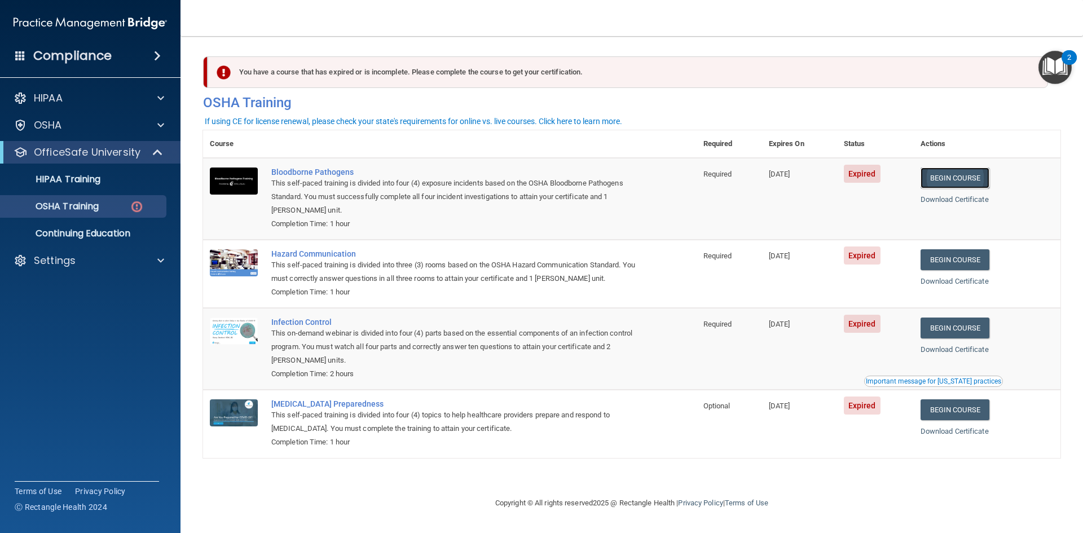
click at [951, 180] on link "Begin Course" at bounding box center [954, 177] width 69 height 21
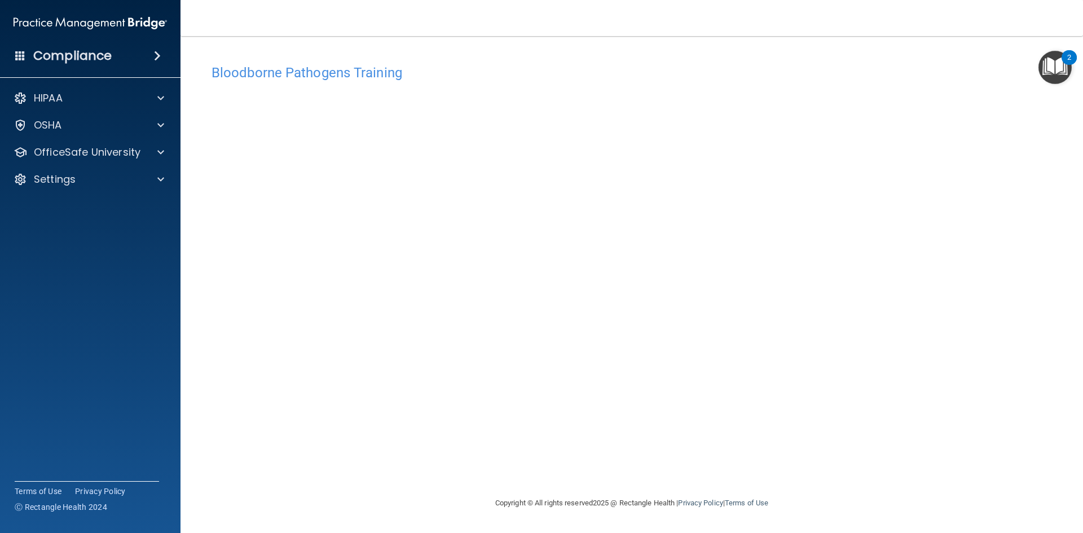
click at [717, 488] on div "Copyright © All rights reserved 2025 @ Rectangle Health | Privacy Policy | Term…" at bounding box center [632, 503] width 412 height 36
